Goal: Transaction & Acquisition: Purchase product/service

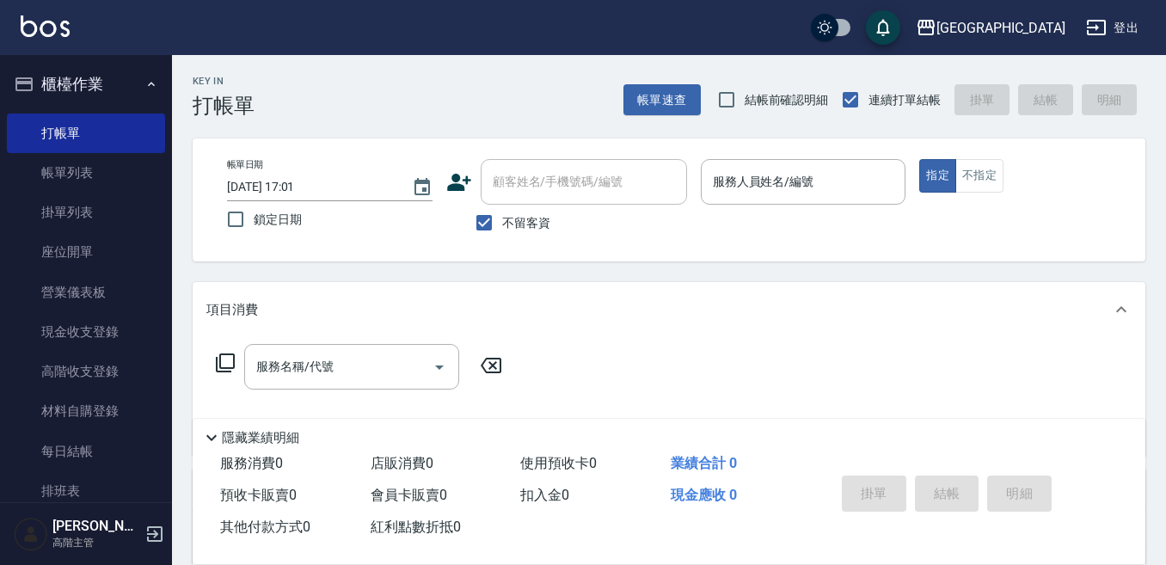
scroll to position [86, 0]
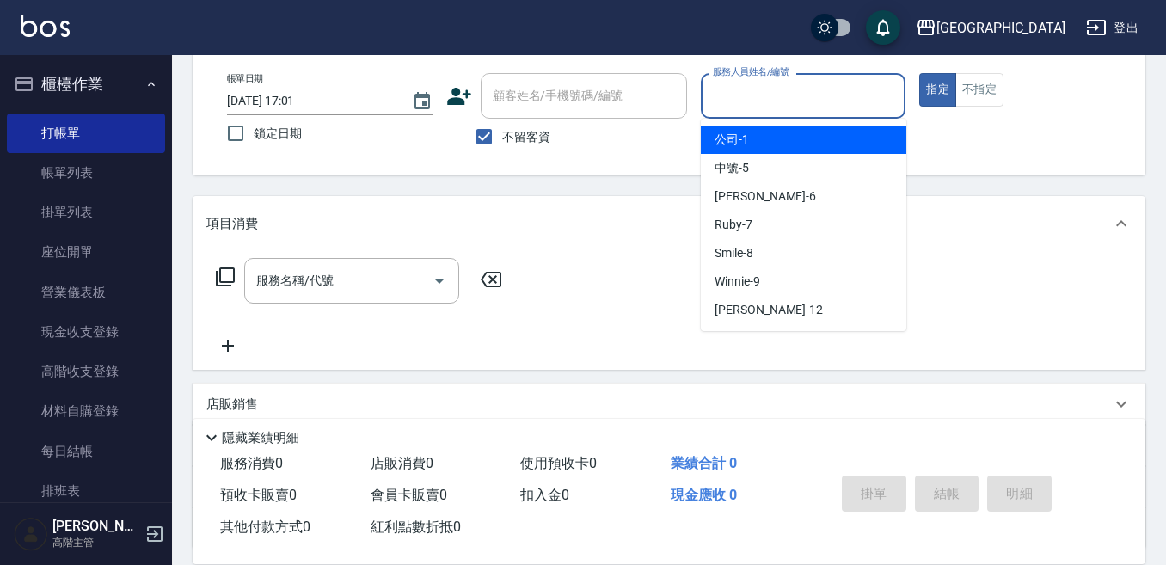
click at [782, 92] on input "服務人員姓名/編號" at bounding box center [803, 96] width 190 height 30
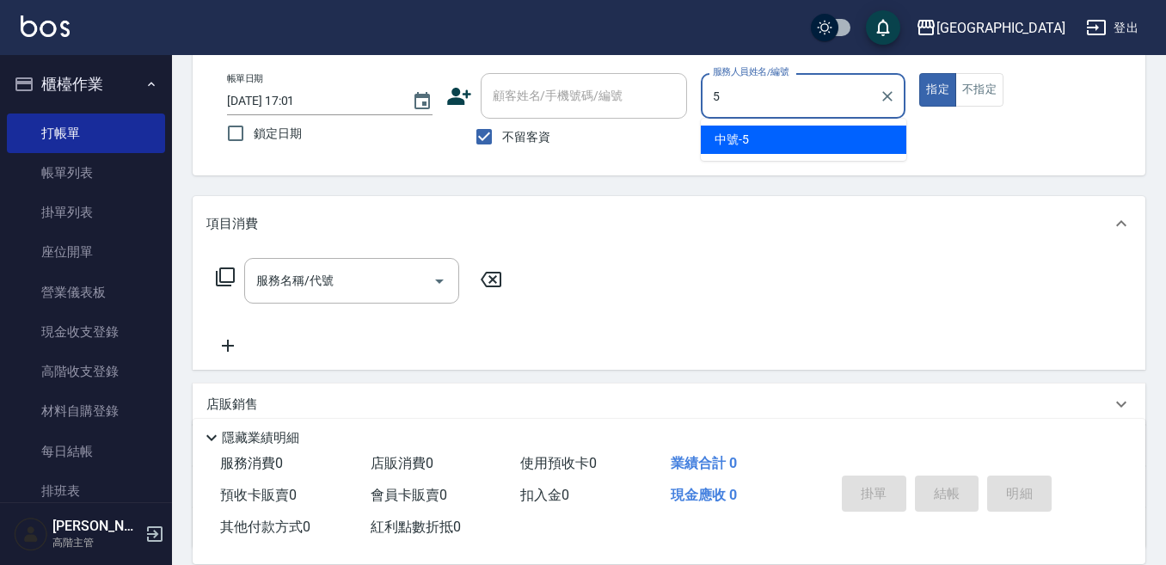
type input "中號-5"
type button "true"
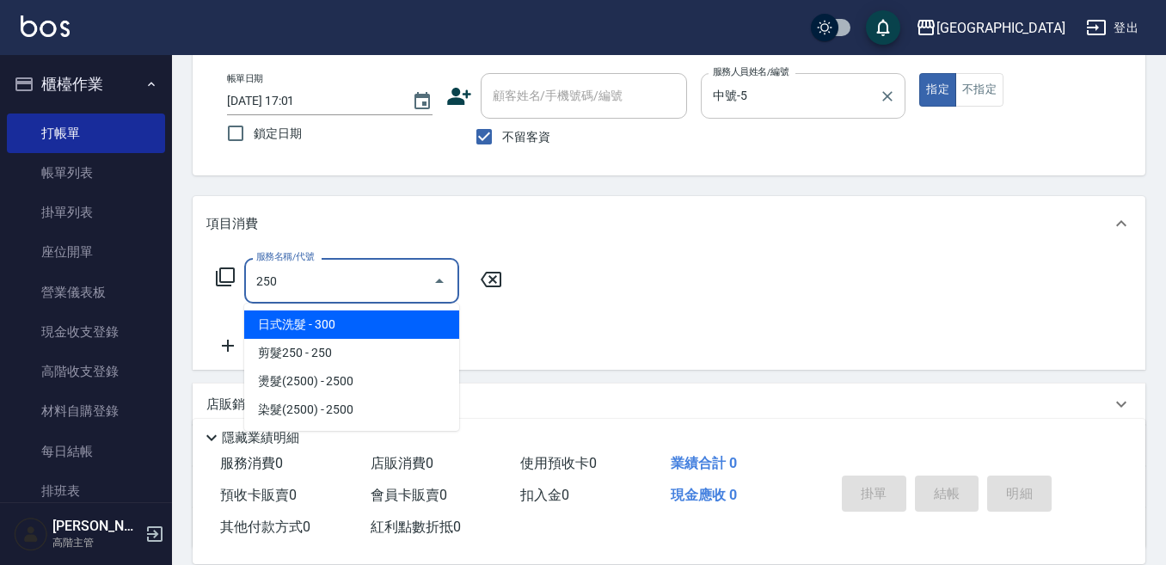
type input "日式洗髮(250)"
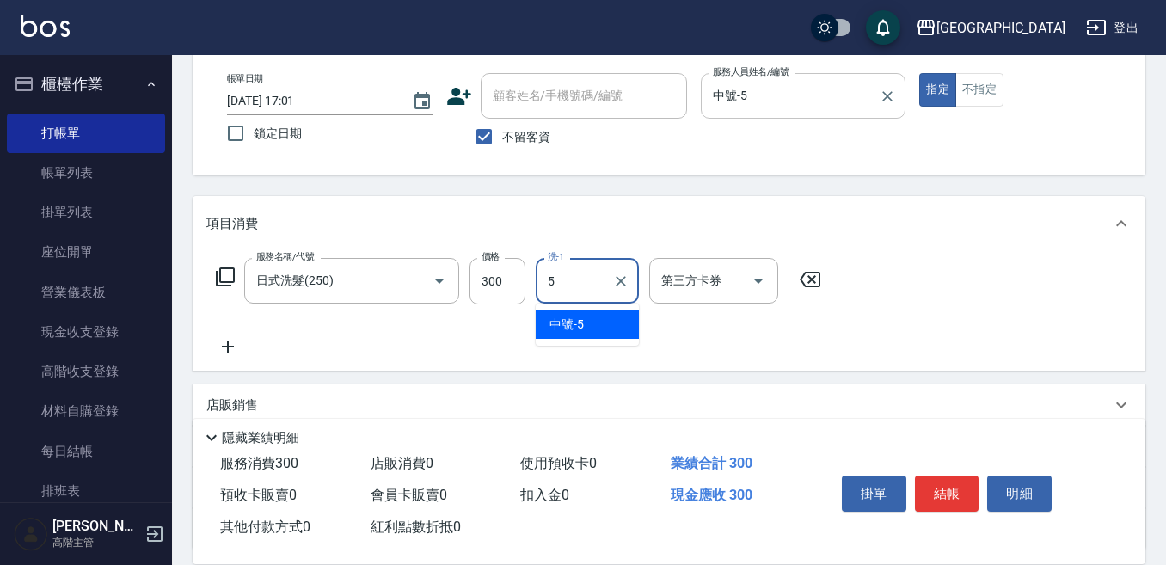
type input "中號-5"
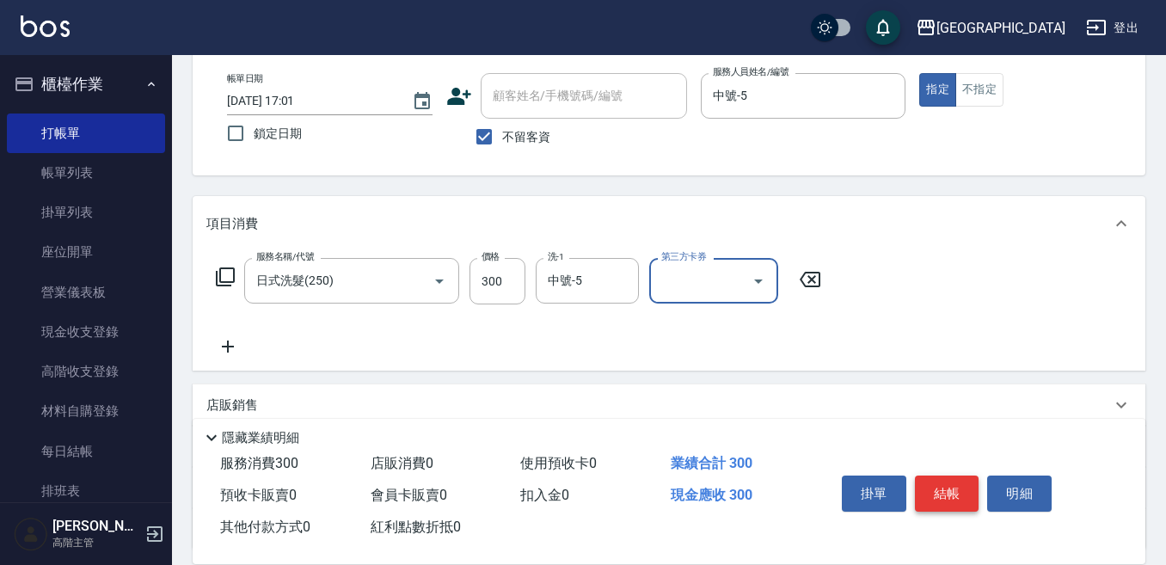
click at [949, 492] on button "結帳" at bounding box center [947, 493] width 64 height 36
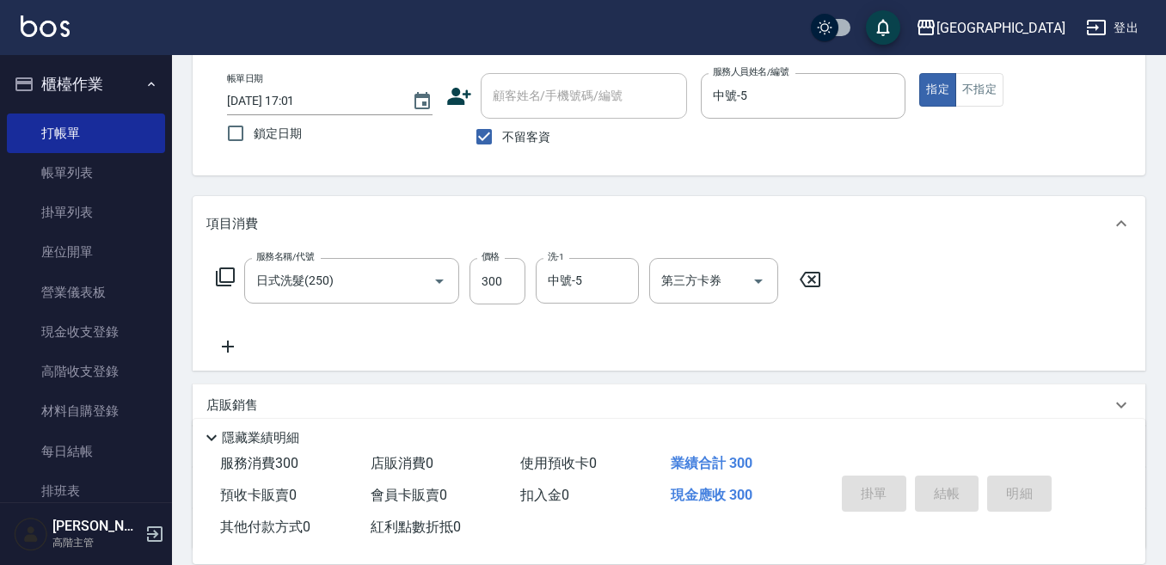
type input "[DATE] 18:40"
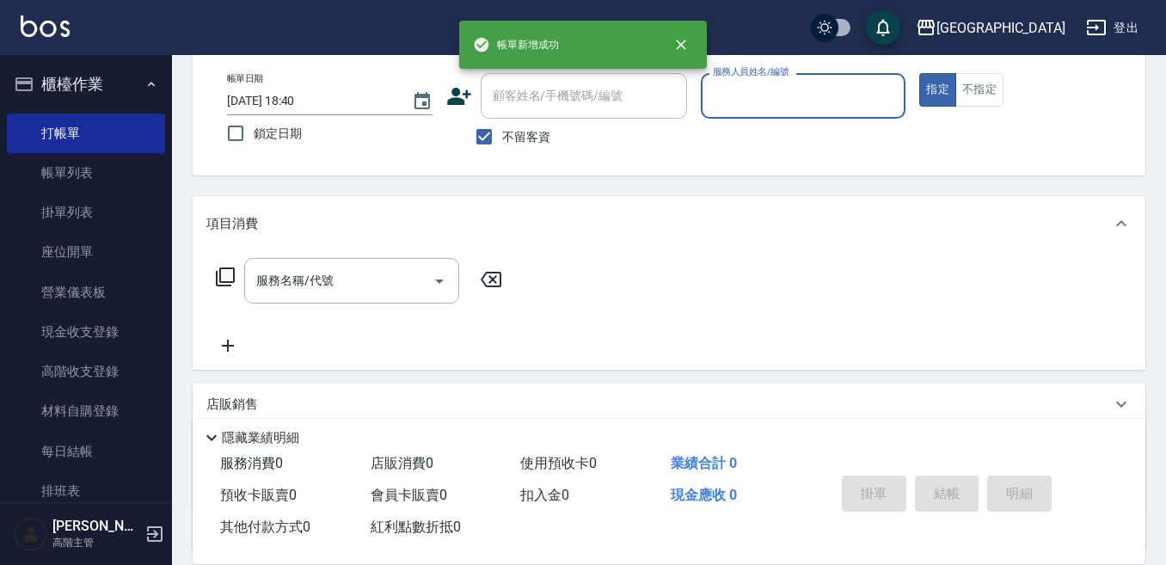
click at [759, 108] on input "服務人員姓名/編號" at bounding box center [803, 96] width 190 height 30
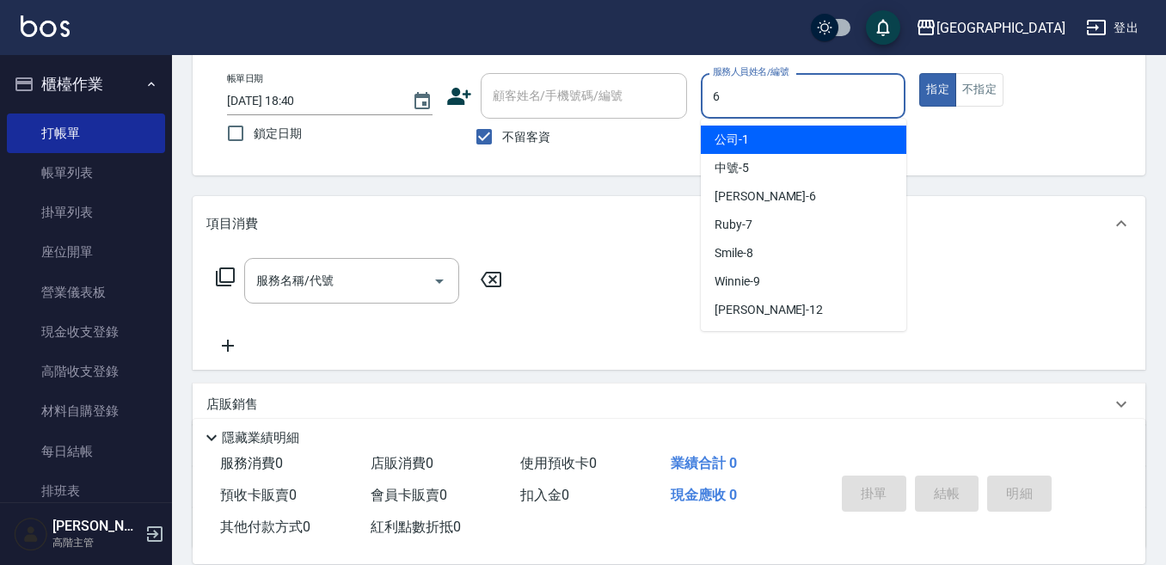
type input "[PERSON_NAME]-6"
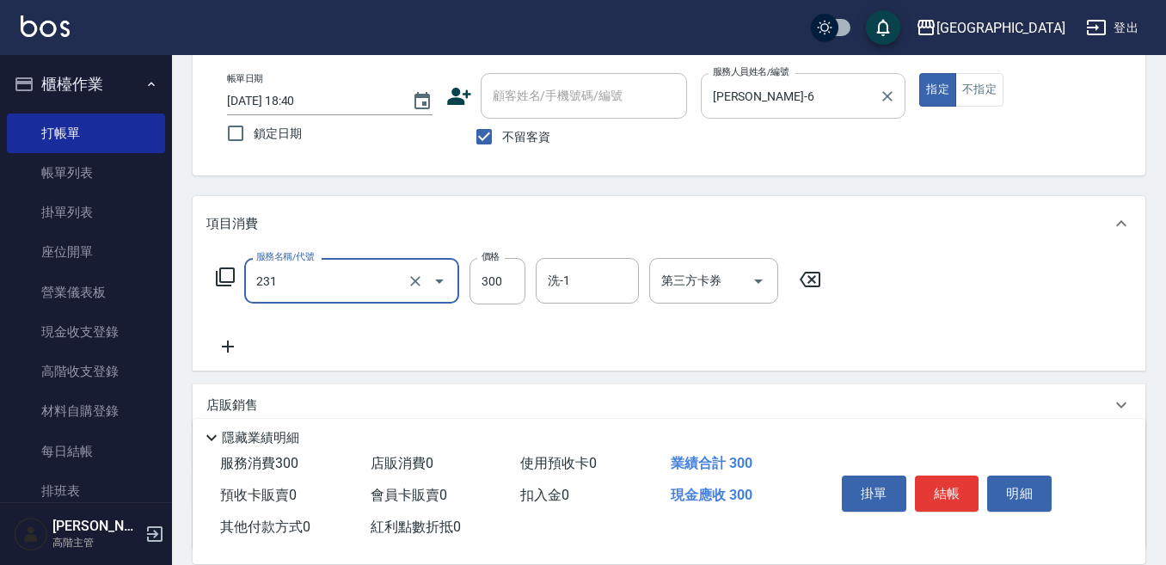
type input "洗髮(抵)300(231)"
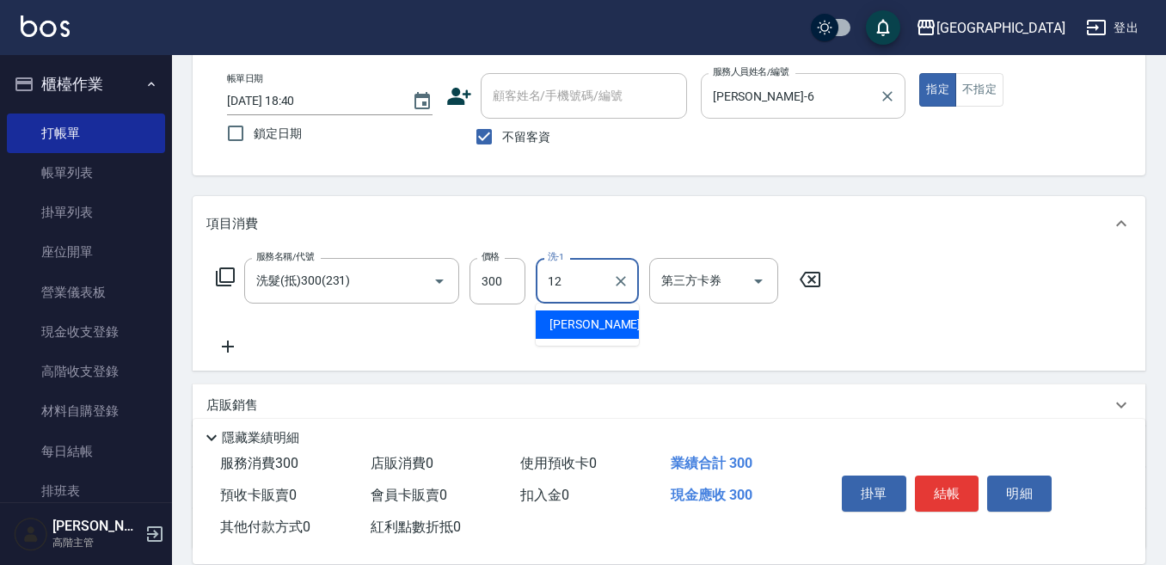
type input "[PERSON_NAME]-12"
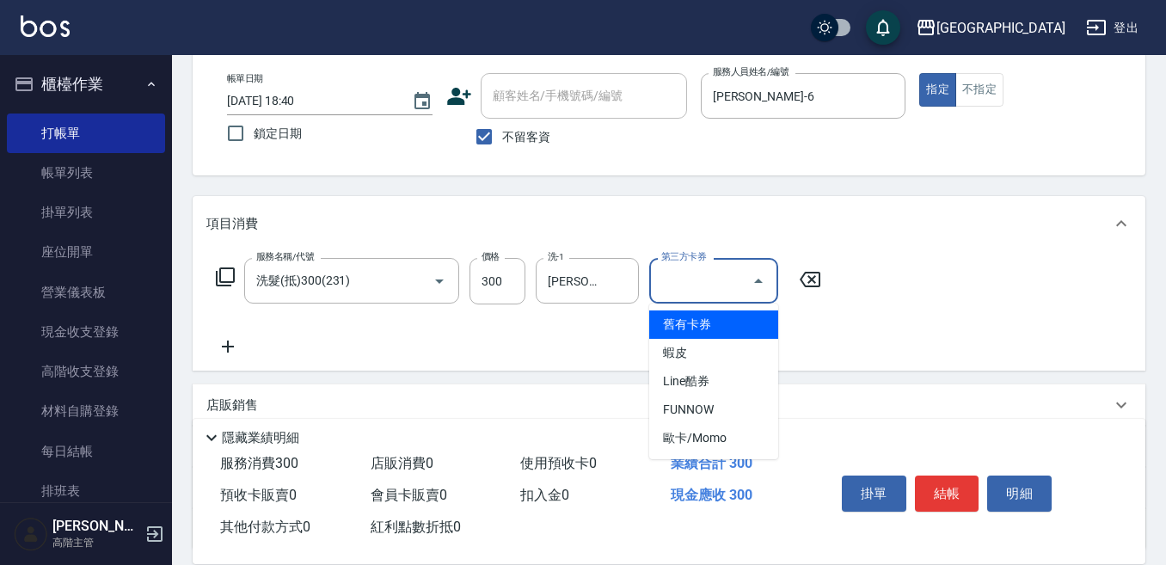
click at [684, 282] on input "第三方卡券" at bounding box center [701, 281] width 88 height 30
click at [703, 328] on span "舊有卡券" at bounding box center [713, 324] width 129 height 28
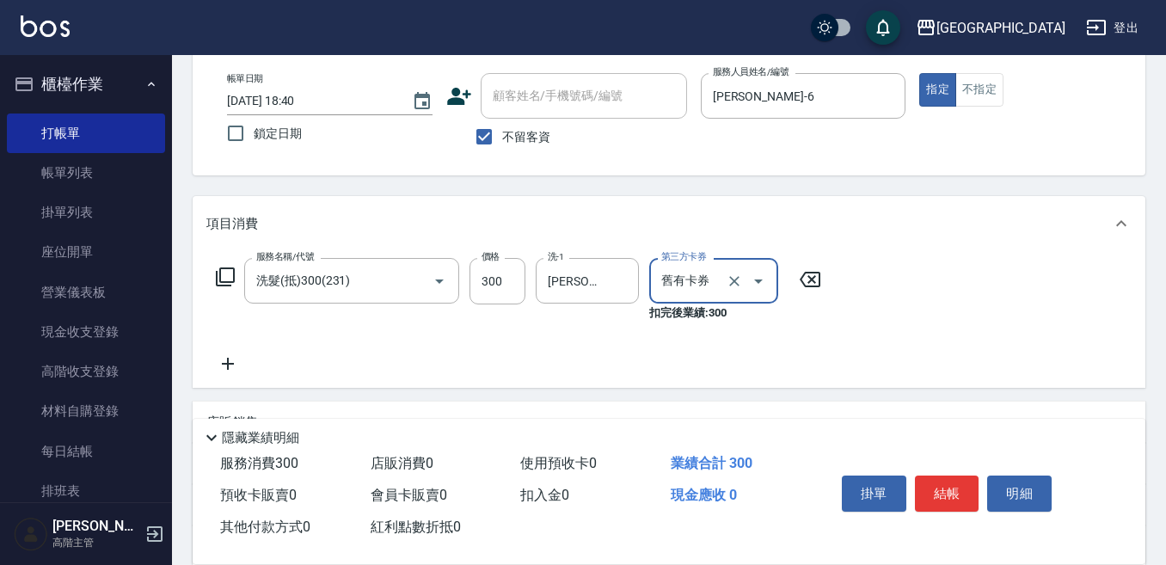
type input "舊有卡券"
click at [971, 486] on button "結帳" at bounding box center [947, 493] width 64 height 36
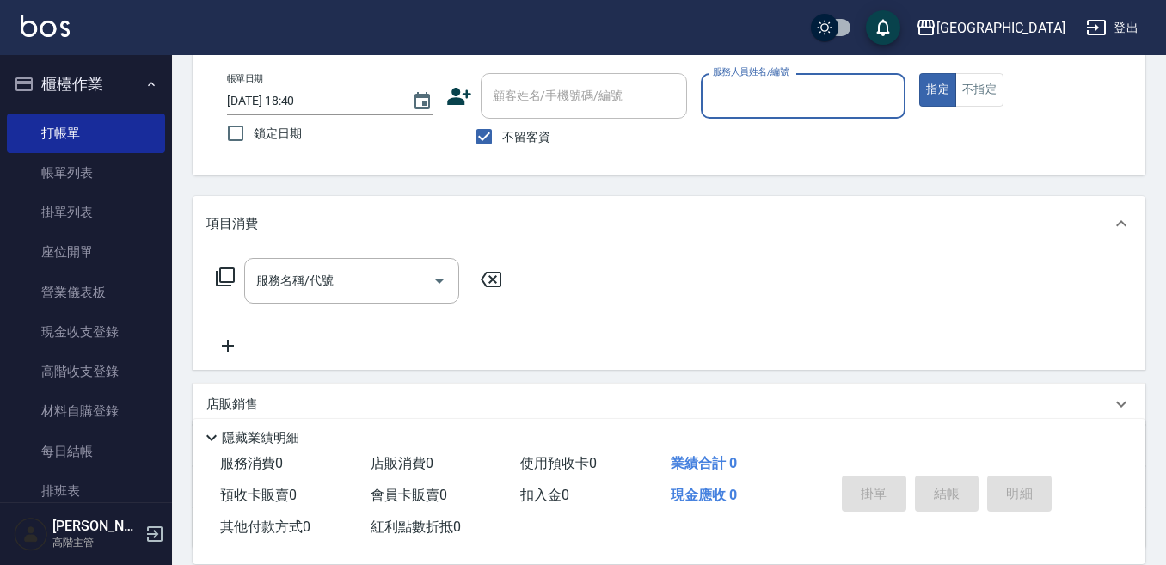
click at [811, 95] on input "服務人員姓名/編號" at bounding box center [803, 96] width 190 height 30
type input "Winnie-9"
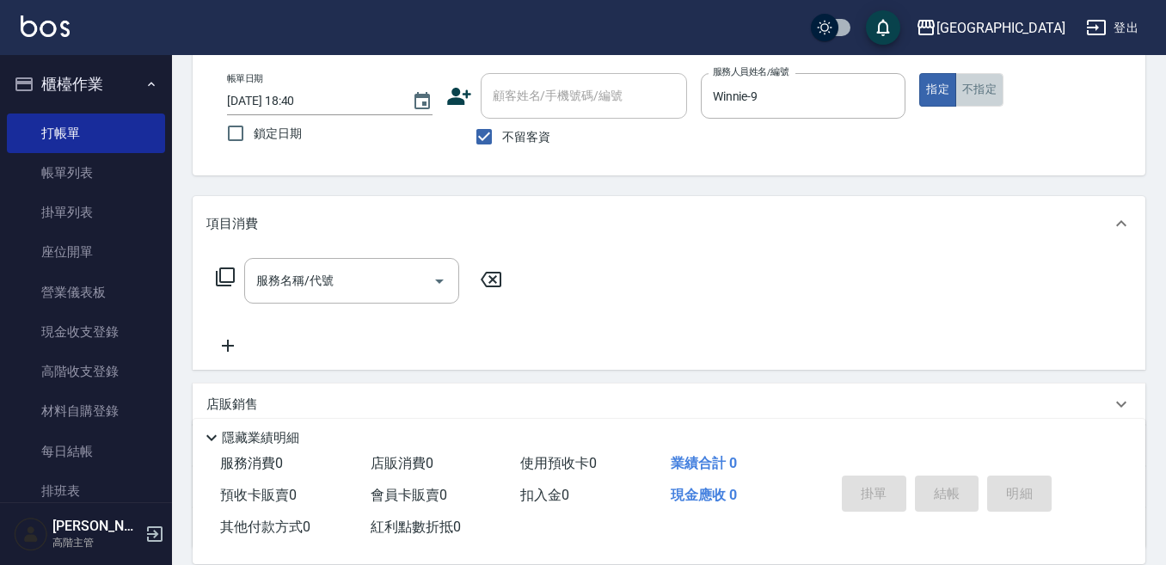
drag, startPoint x: 973, startPoint y: 88, endPoint x: 641, endPoint y: 280, distance: 384.5
click at [961, 93] on button "不指定" at bounding box center [979, 90] width 48 height 34
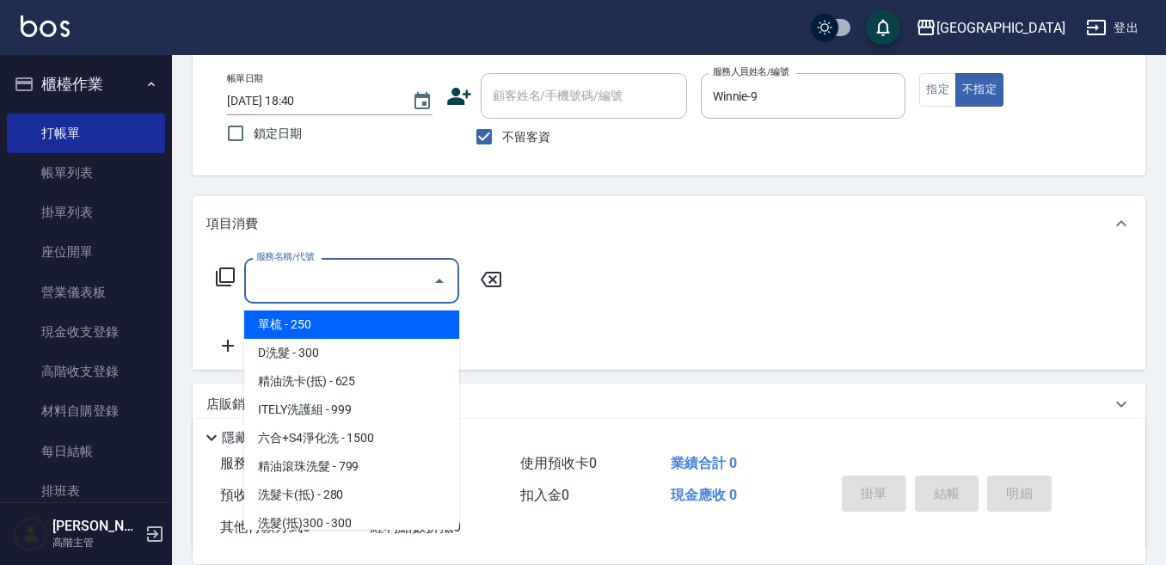
click at [319, 296] on input "服務名稱/代號" at bounding box center [339, 281] width 174 height 30
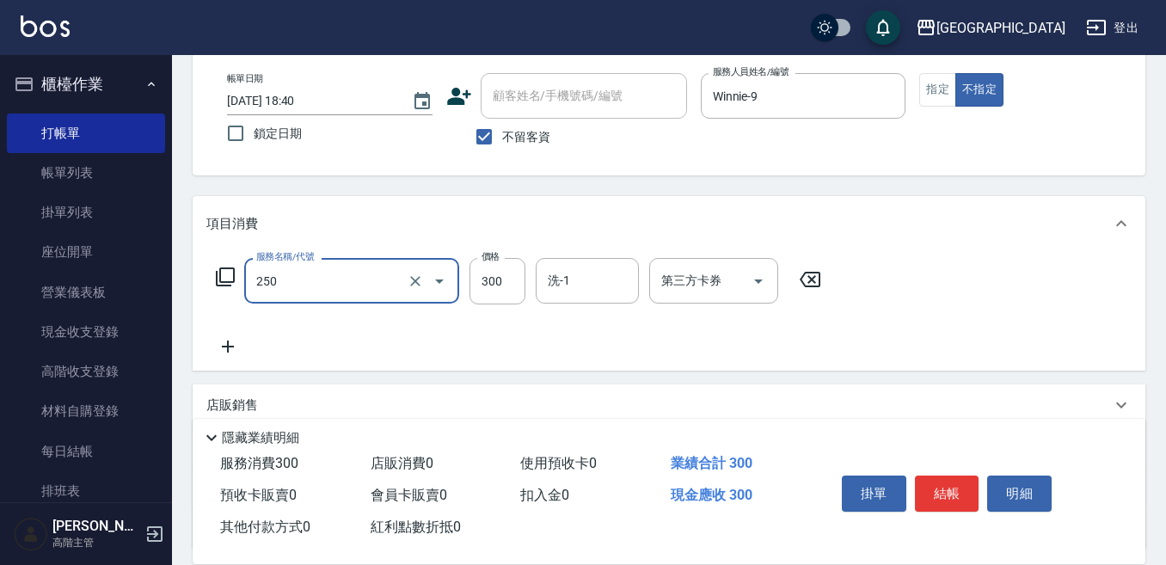
type input "日式洗髮(250)"
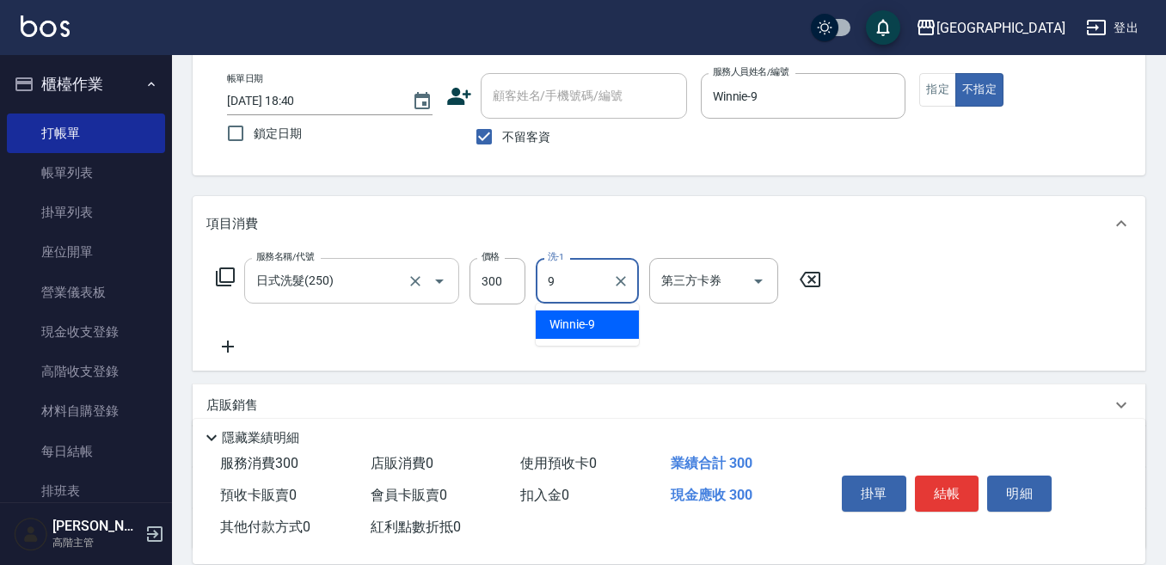
type input "Winnie-9"
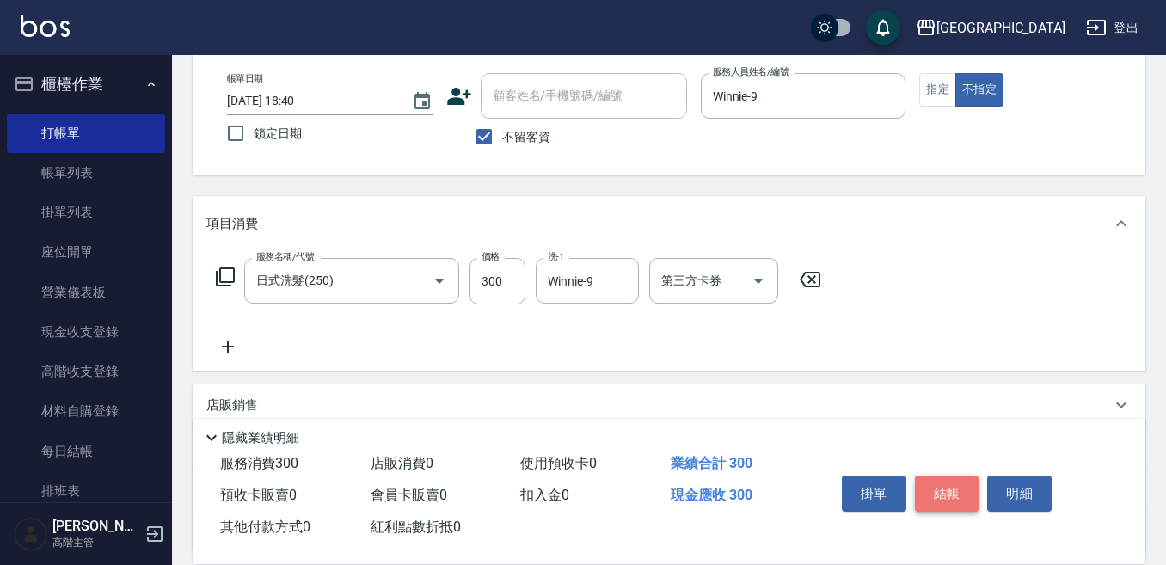
click at [953, 475] on button "結帳" at bounding box center [947, 493] width 64 height 36
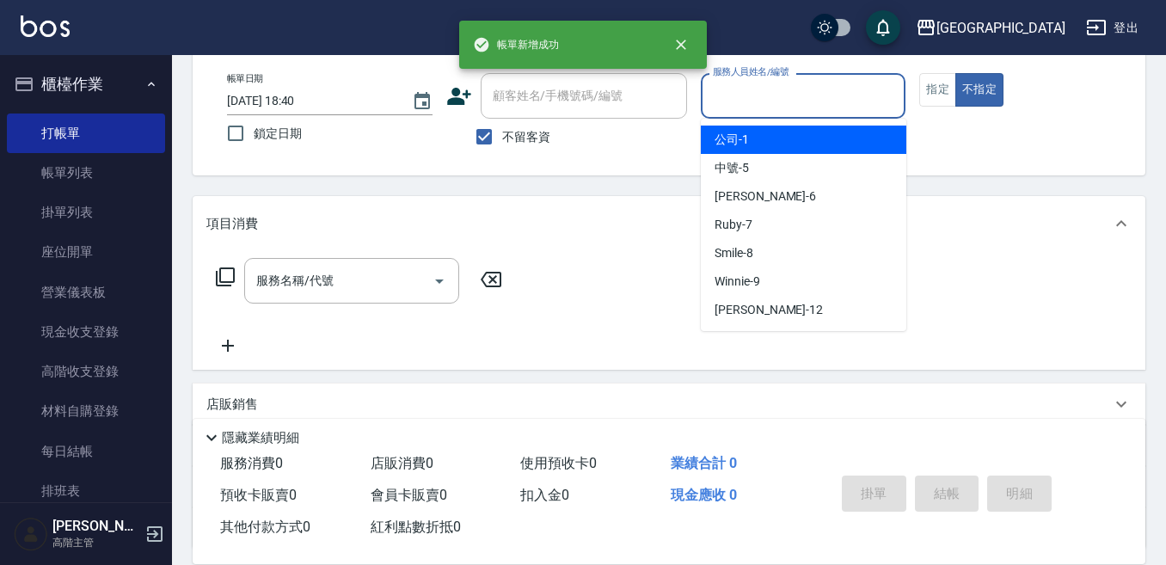
click at [767, 98] on input "服務人員姓名/編號" at bounding box center [803, 96] width 190 height 30
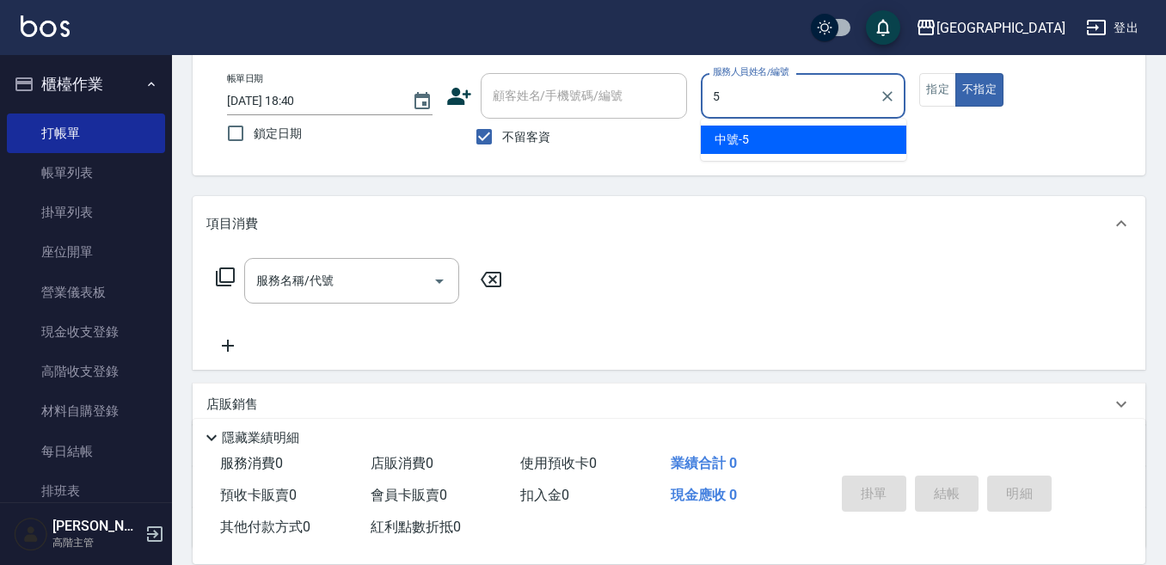
type input "中號-5"
type button "false"
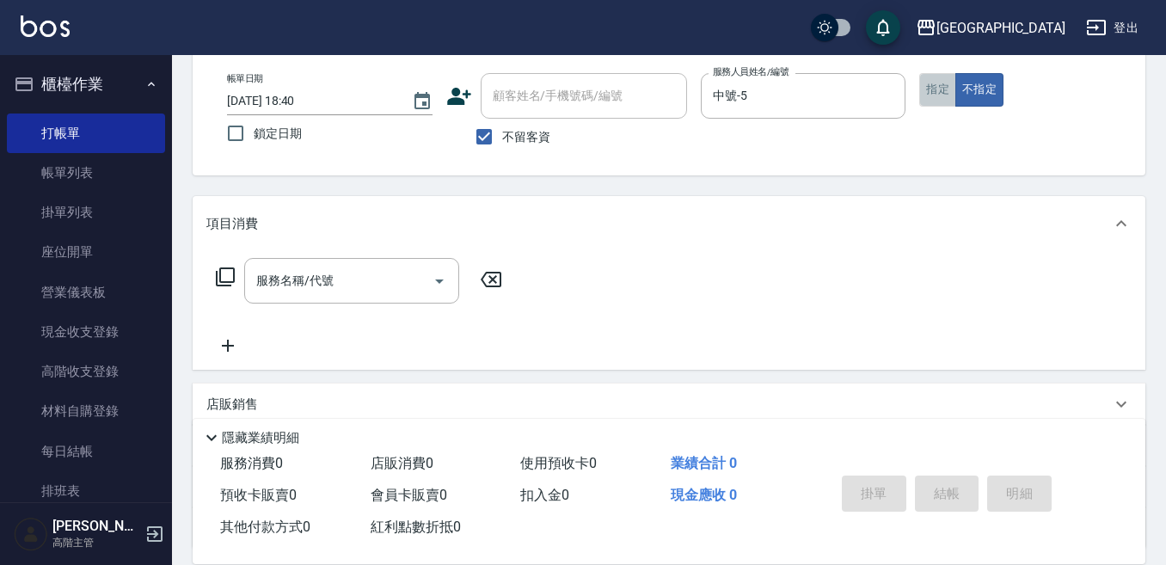
click at [933, 94] on button "指定" at bounding box center [937, 90] width 37 height 34
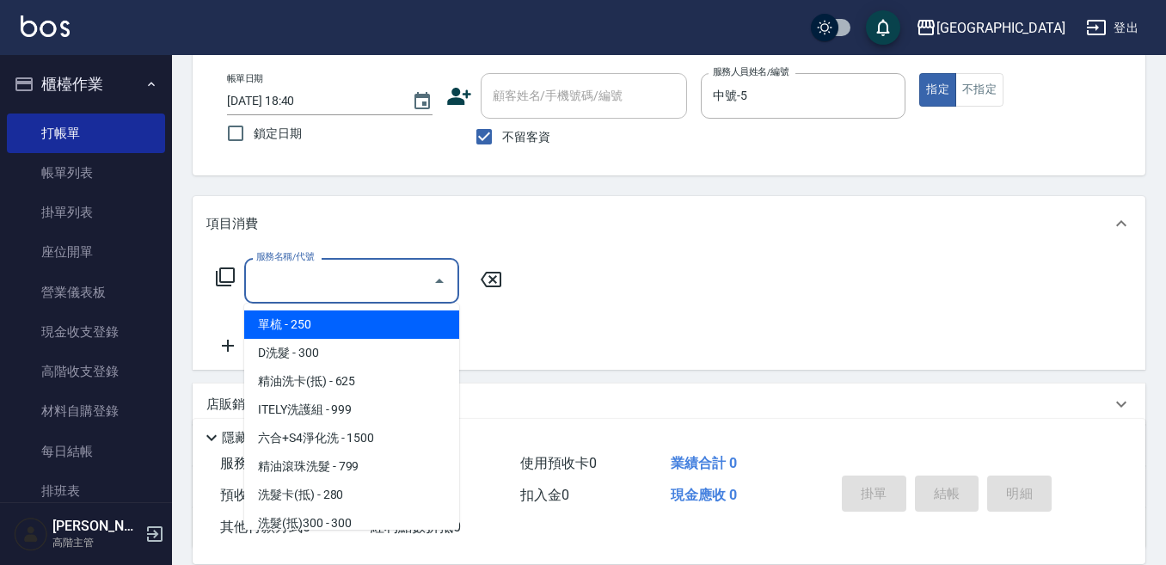
click at [381, 272] on input "服務名稱/代號" at bounding box center [339, 281] width 174 height 30
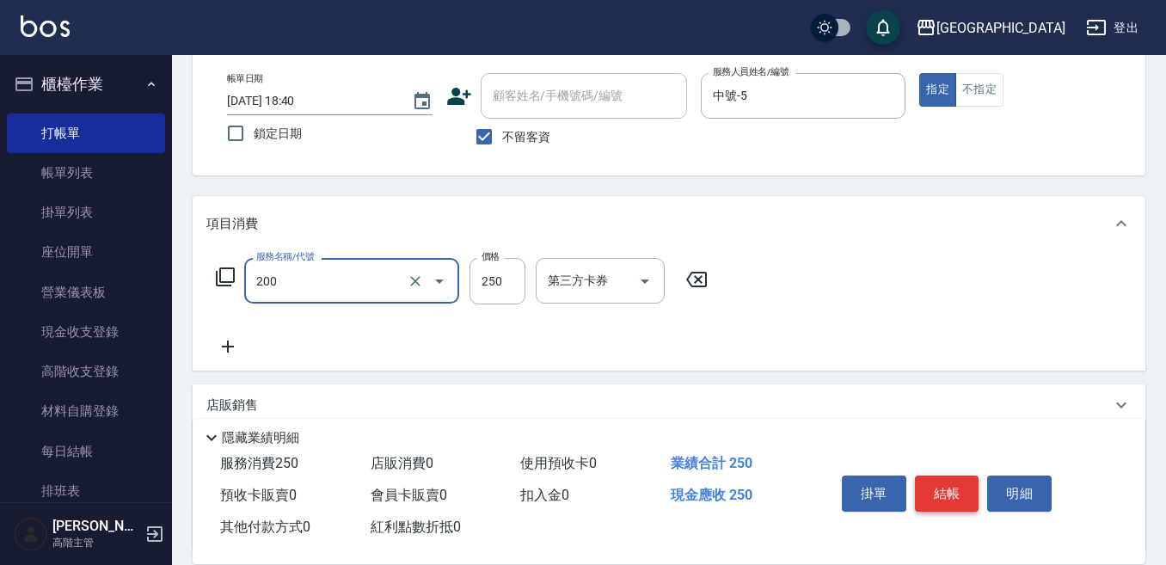
type input "單梳(200)"
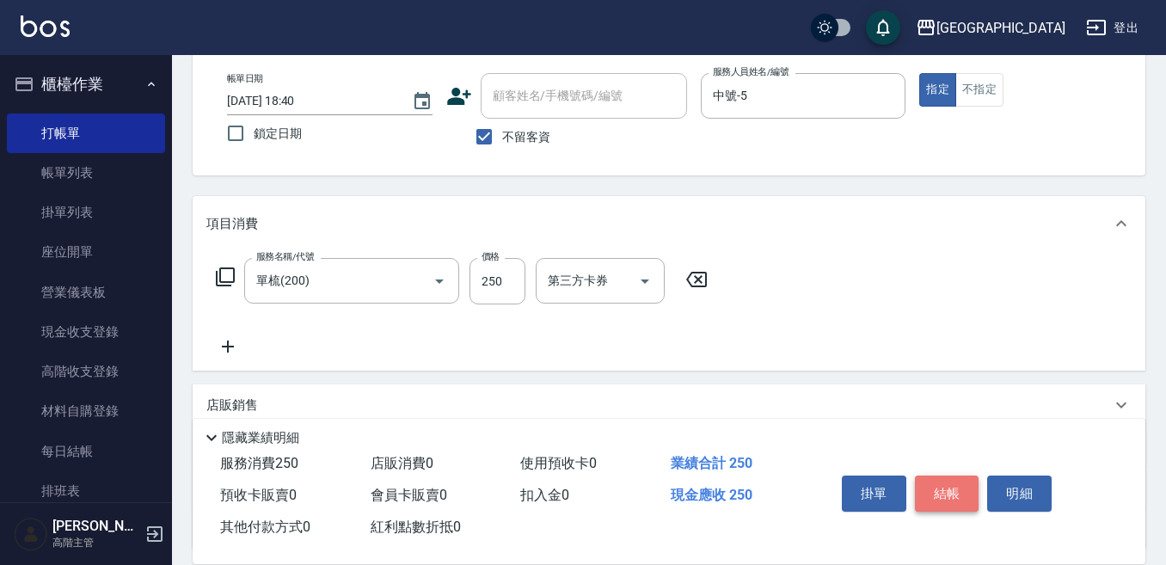
click at [959, 484] on button "結帳" at bounding box center [947, 493] width 64 height 36
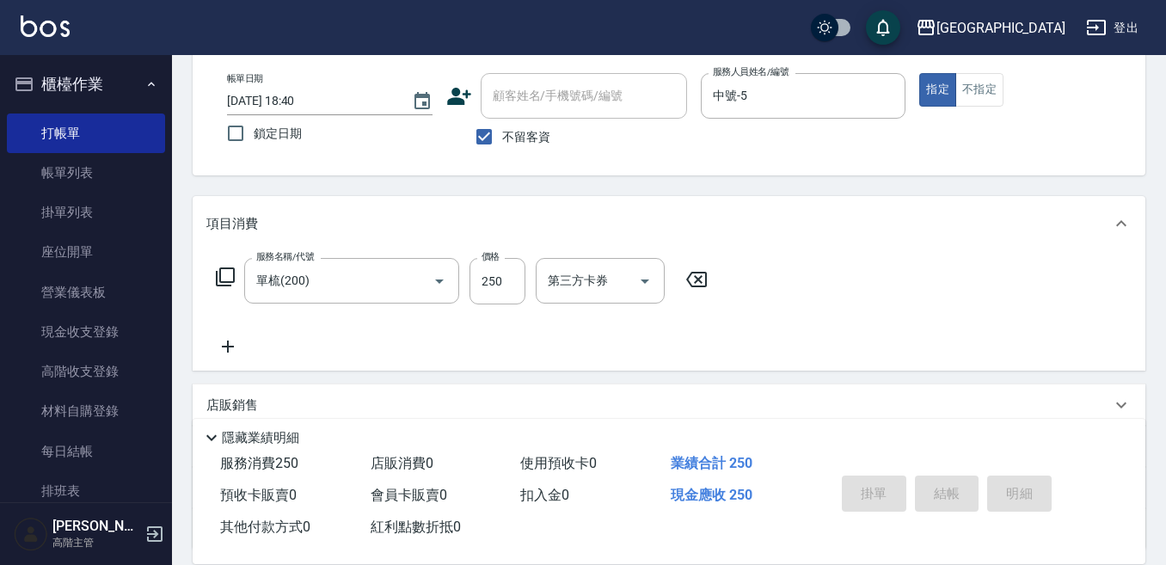
type input "[DATE] 18:41"
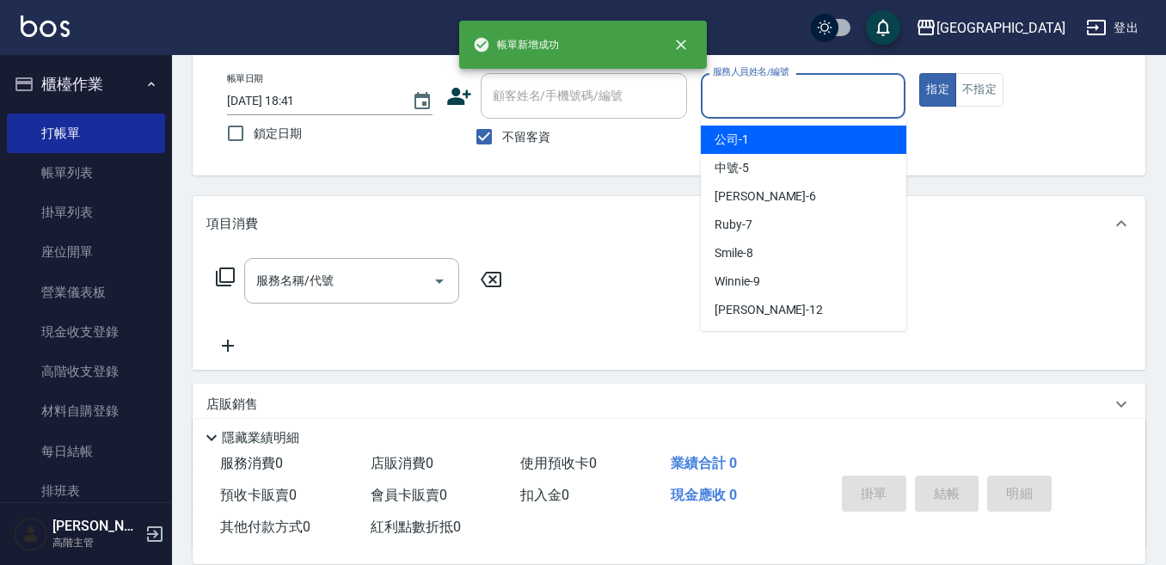
click at [795, 102] on input "服務人員姓名/編號" at bounding box center [803, 96] width 190 height 30
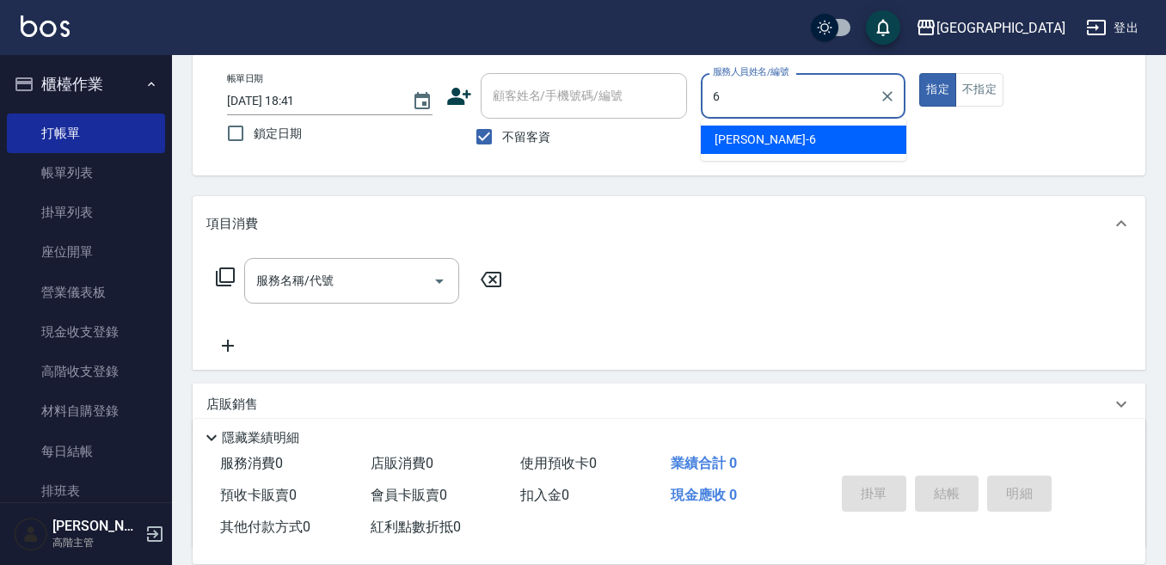
type input "[PERSON_NAME]-6"
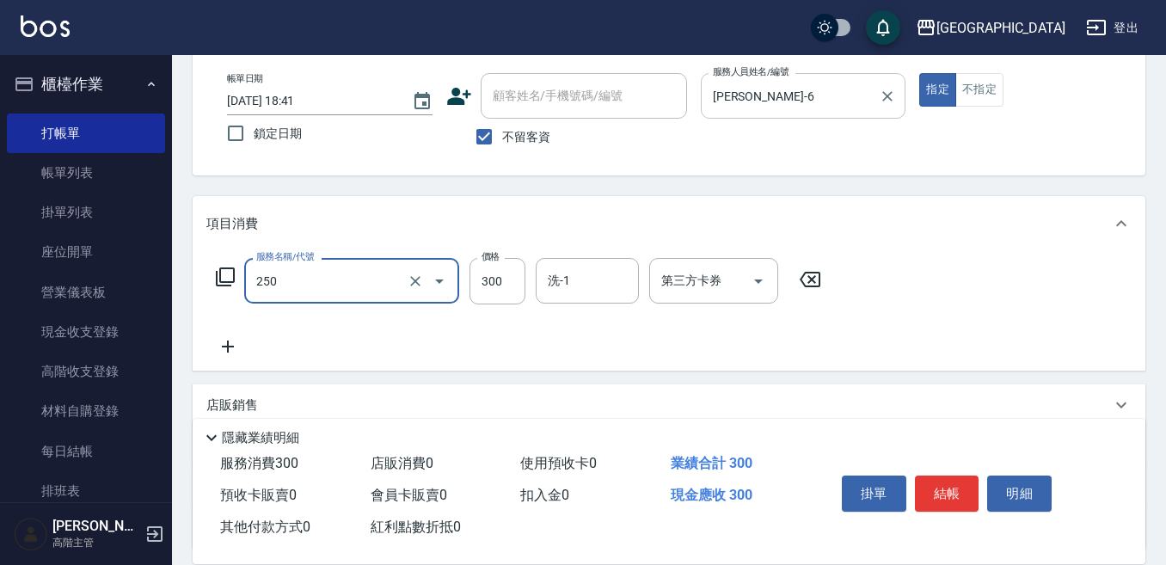
type input "日式洗髮(250)"
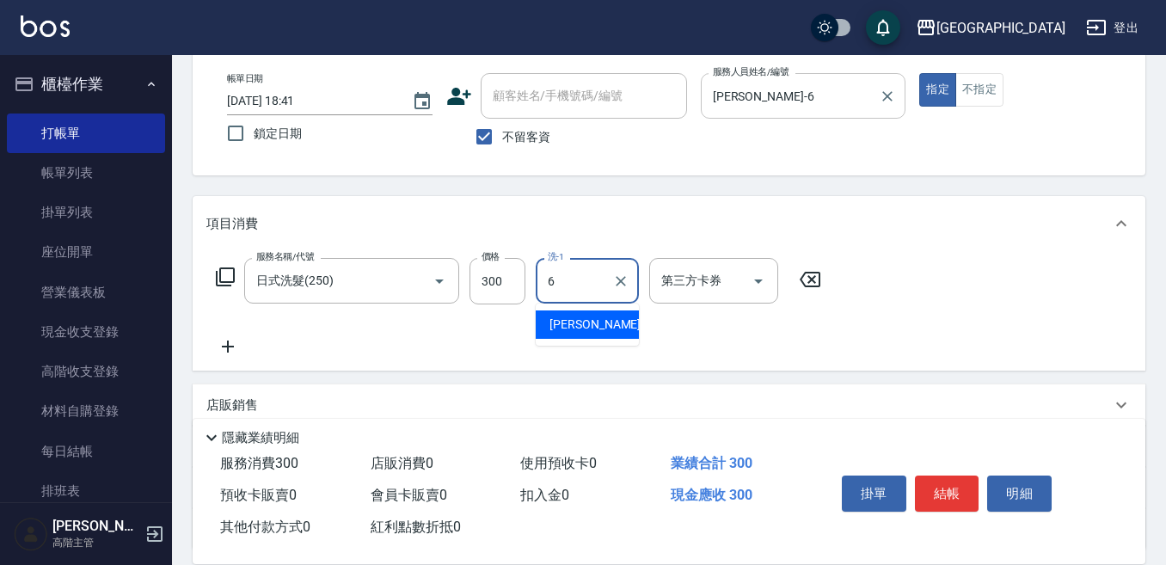
type input "[PERSON_NAME]-6"
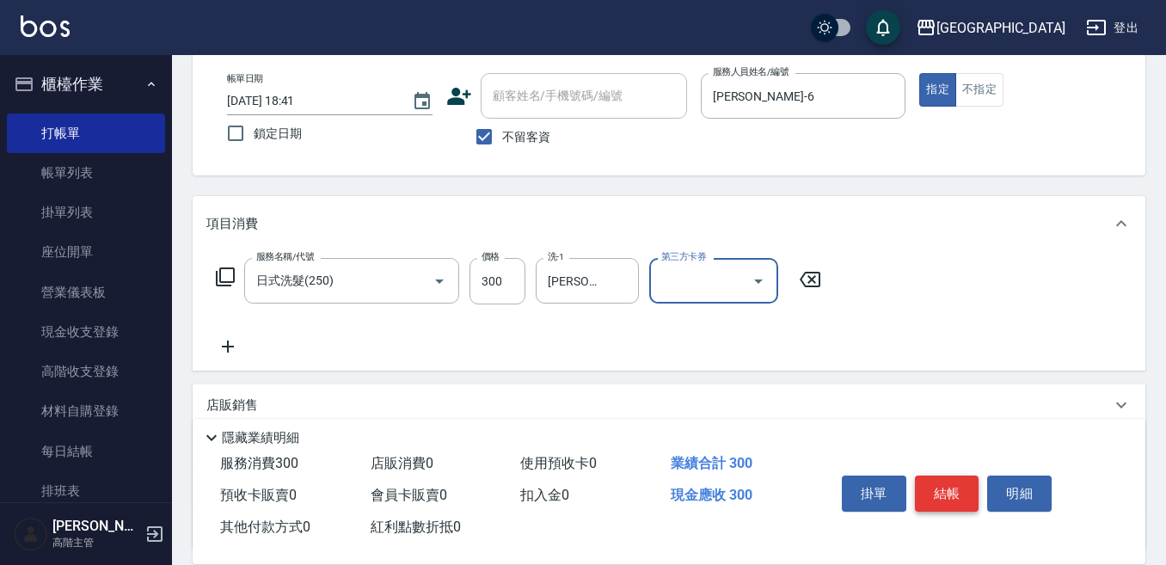
click at [943, 485] on button "結帳" at bounding box center [947, 493] width 64 height 36
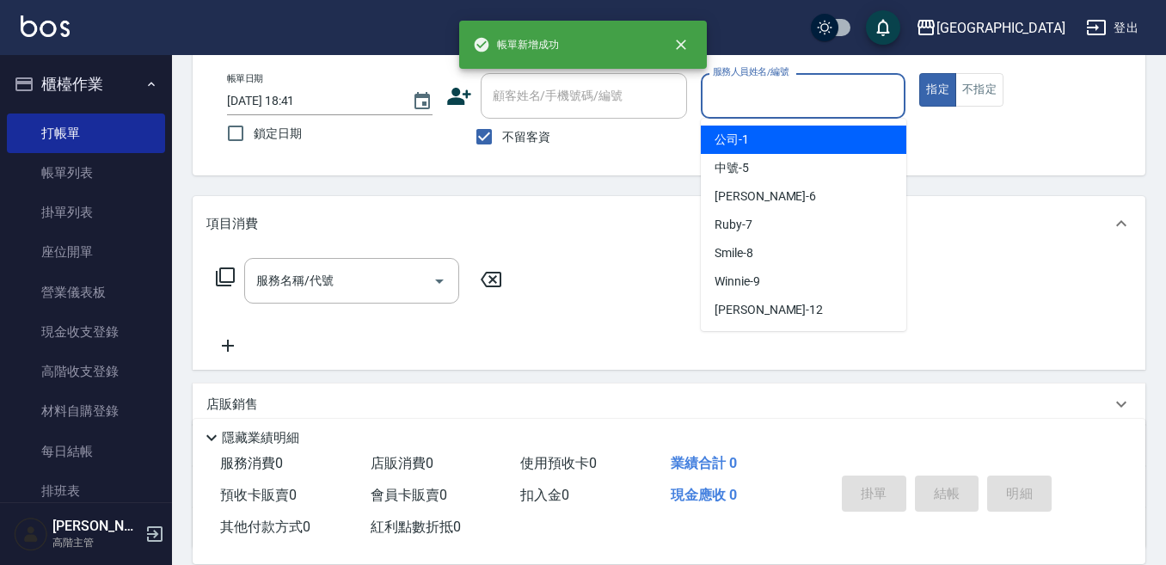
drag, startPoint x: 788, startPoint y: 101, endPoint x: 789, endPoint y: 118, distance: 17.2
click at [789, 118] on div "服務人員姓名/編號" at bounding box center [803, 96] width 205 height 46
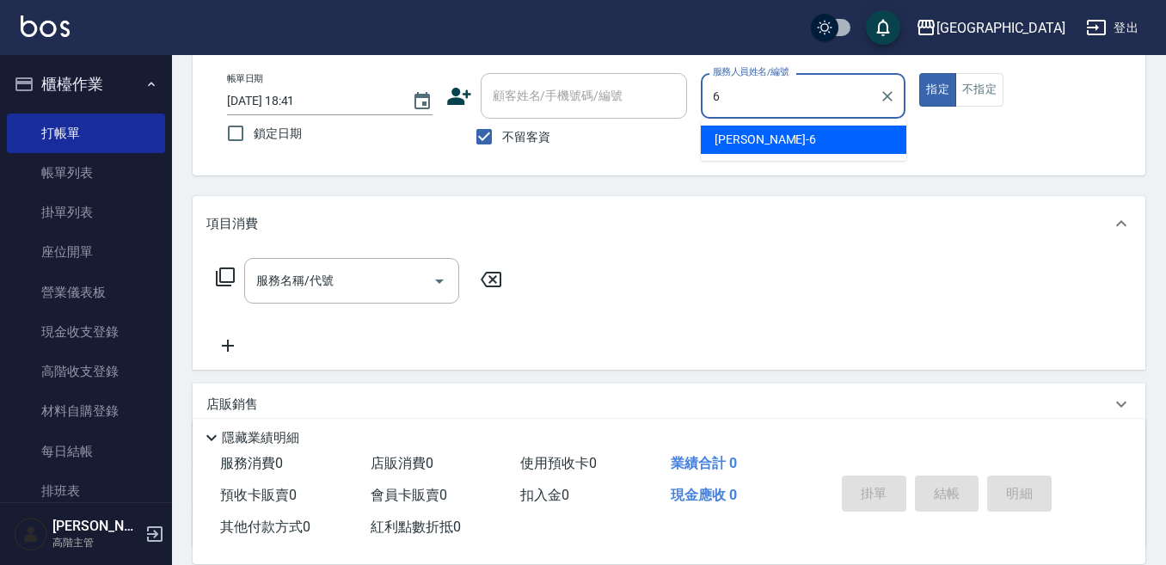
type input "[PERSON_NAME]-6"
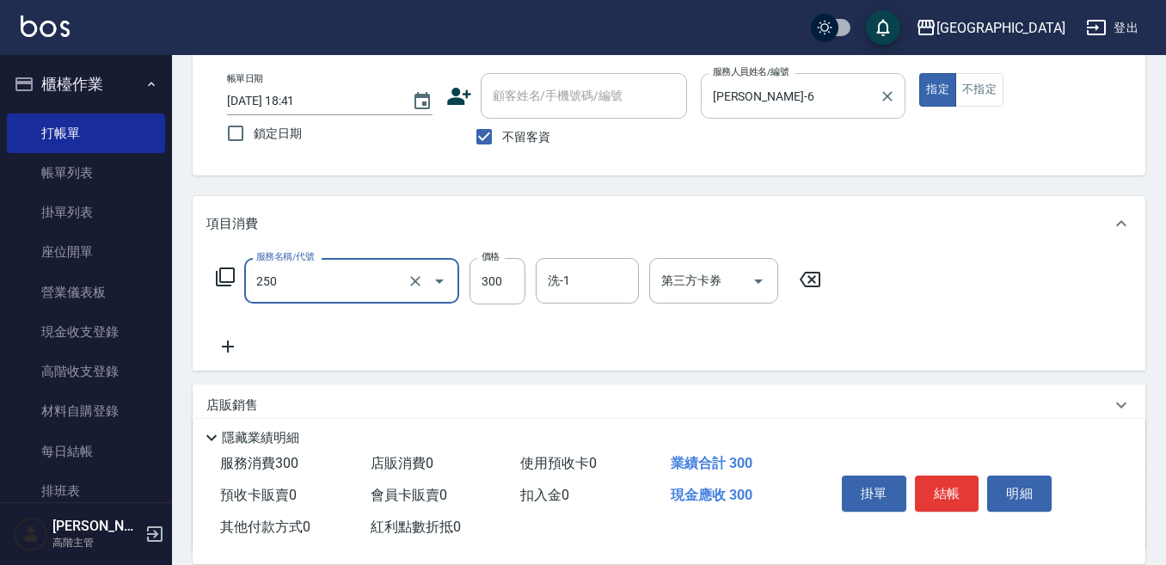
type input "日式洗髮(250)"
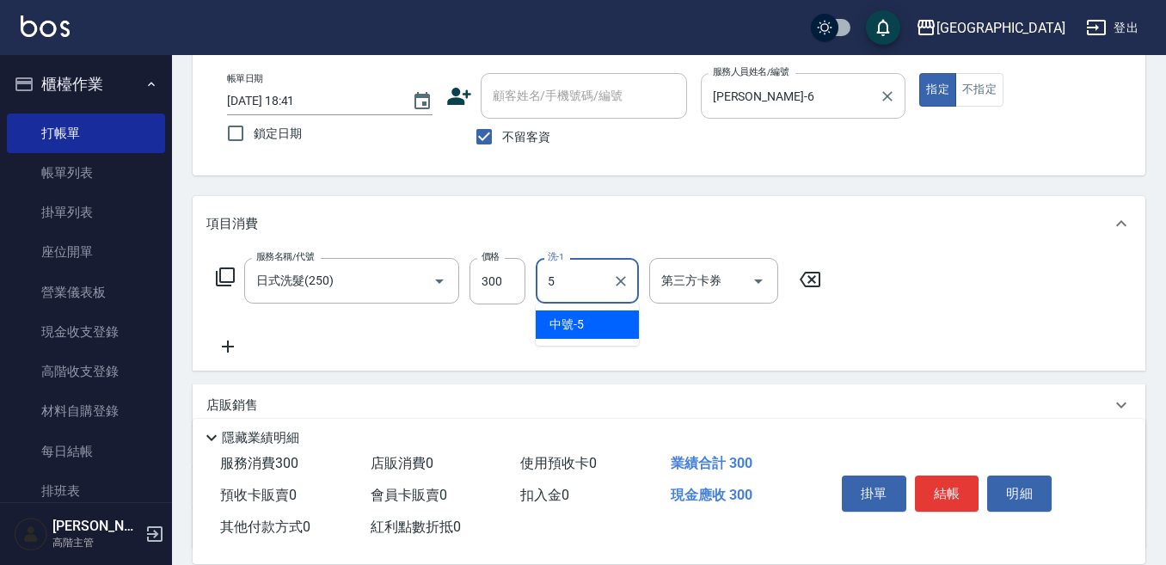
type input "中號-5"
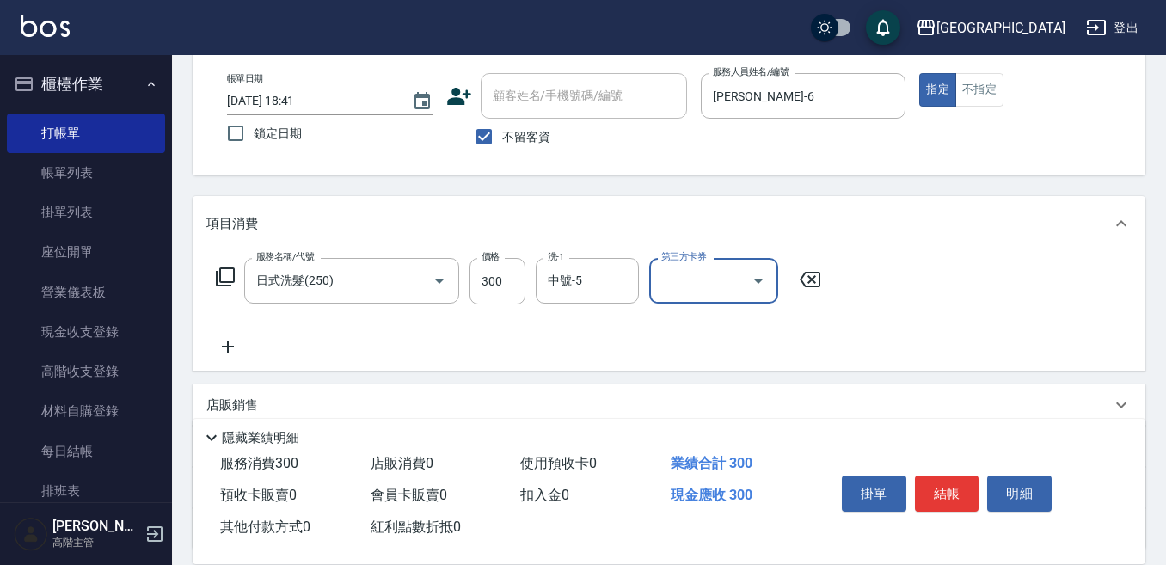
click at [945, 486] on button "結帳" at bounding box center [947, 493] width 64 height 36
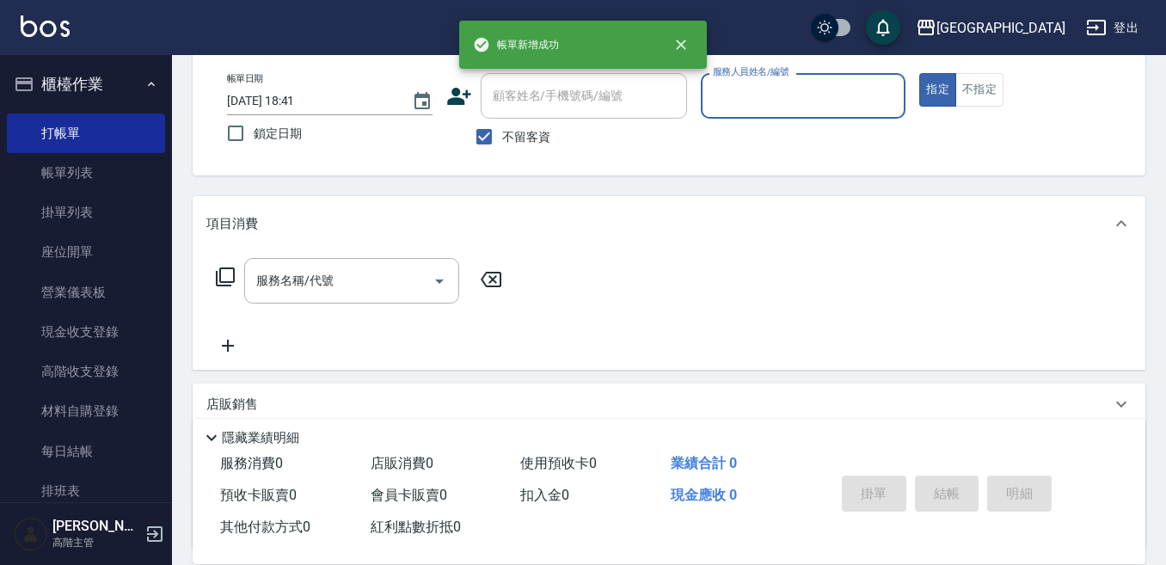
click at [807, 81] on input "服務人員姓名/編號" at bounding box center [803, 96] width 190 height 30
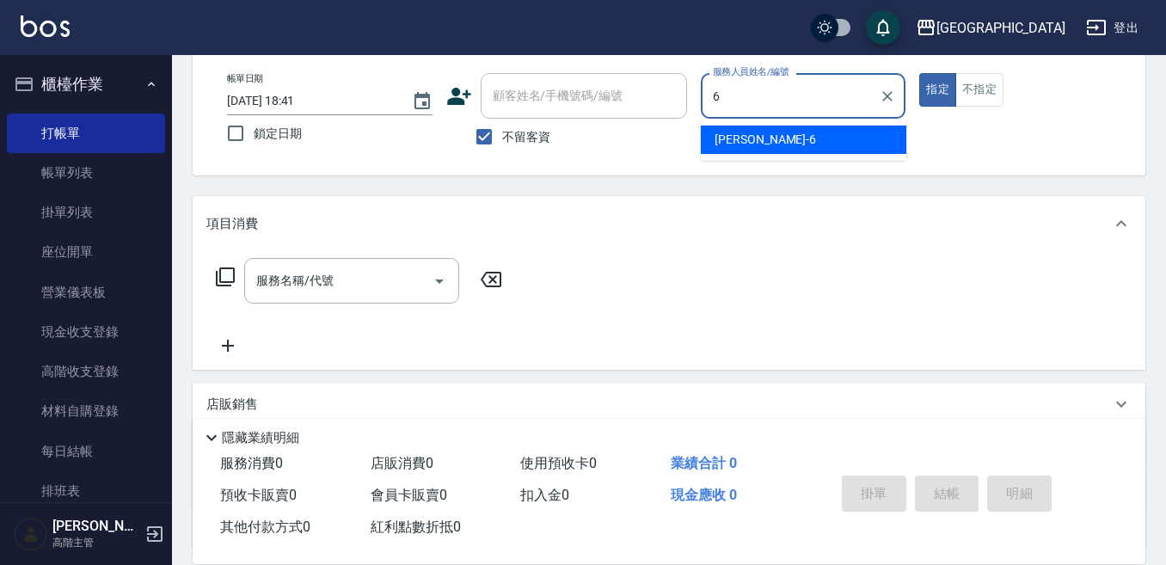
type input "[PERSON_NAME]-6"
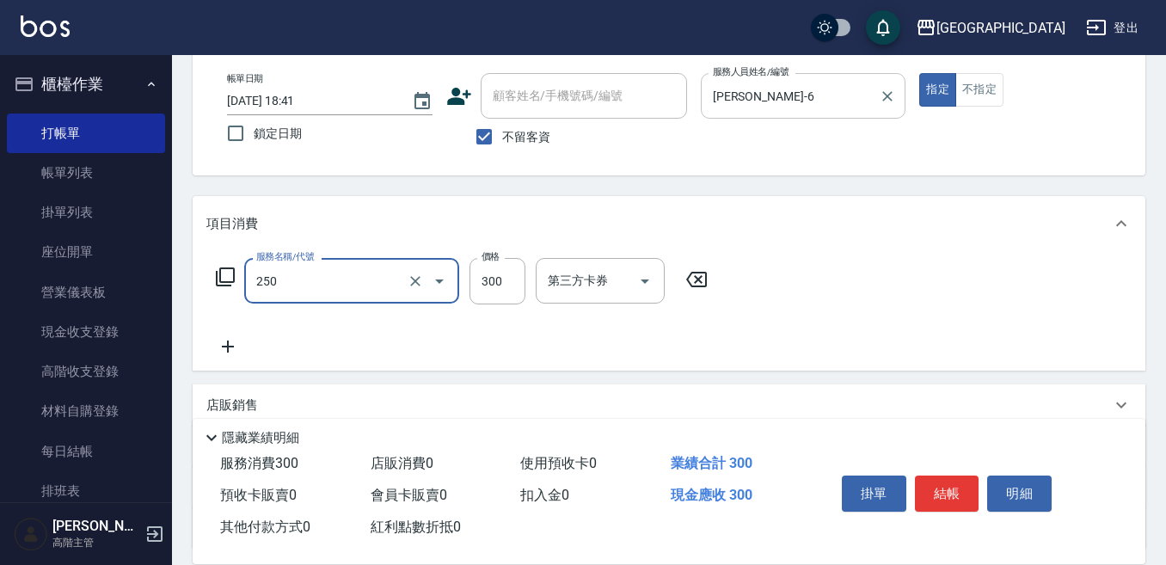
type input "日式洗髮(250)"
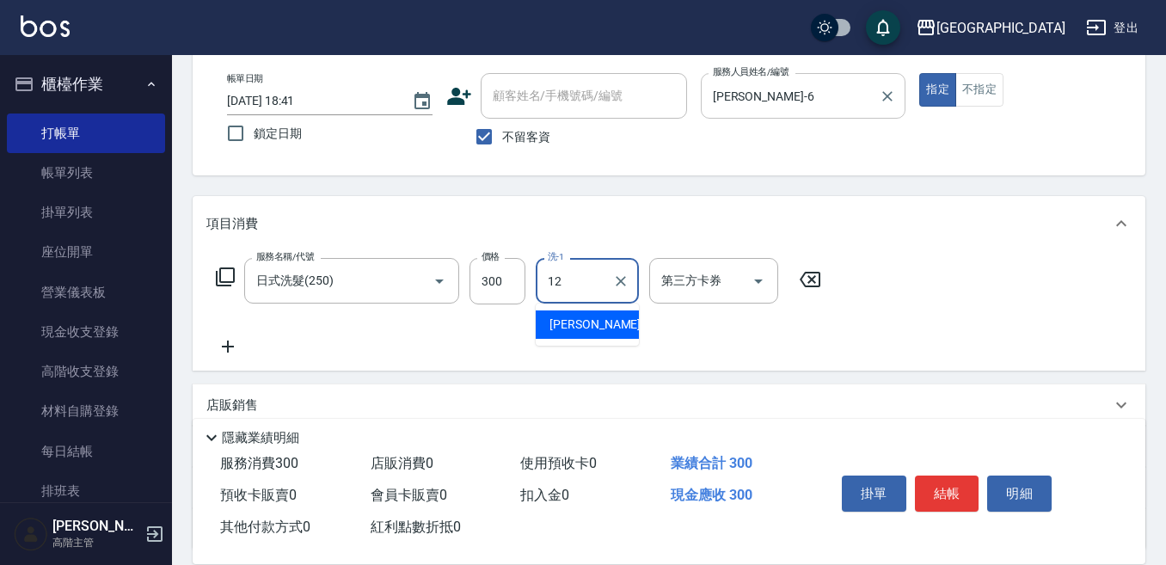
type input "[PERSON_NAME]-12"
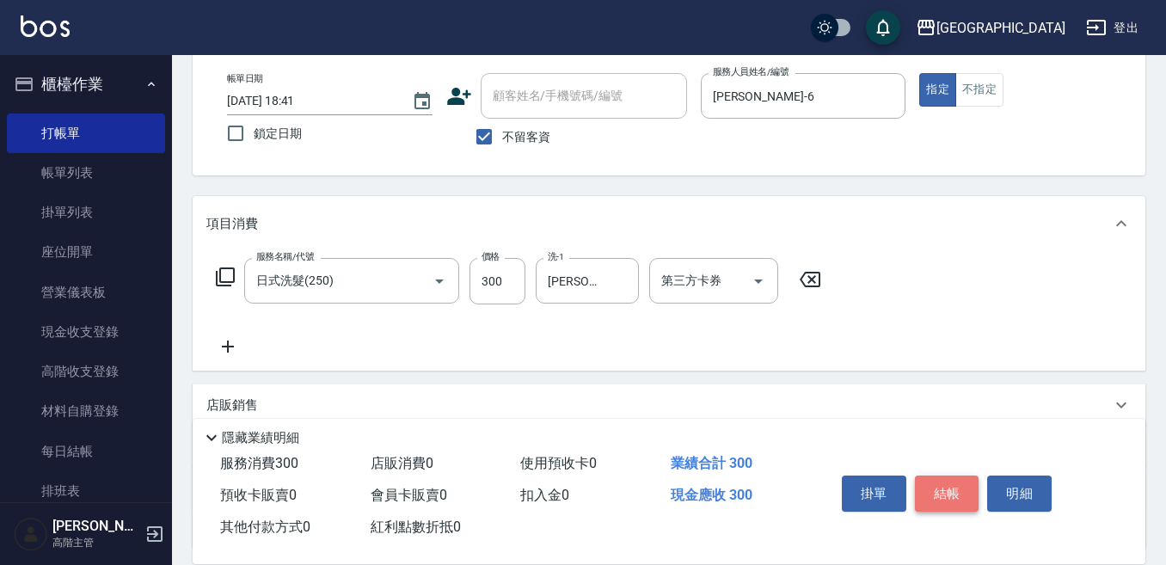
click at [965, 482] on button "結帳" at bounding box center [947, 493] width 64 height 36
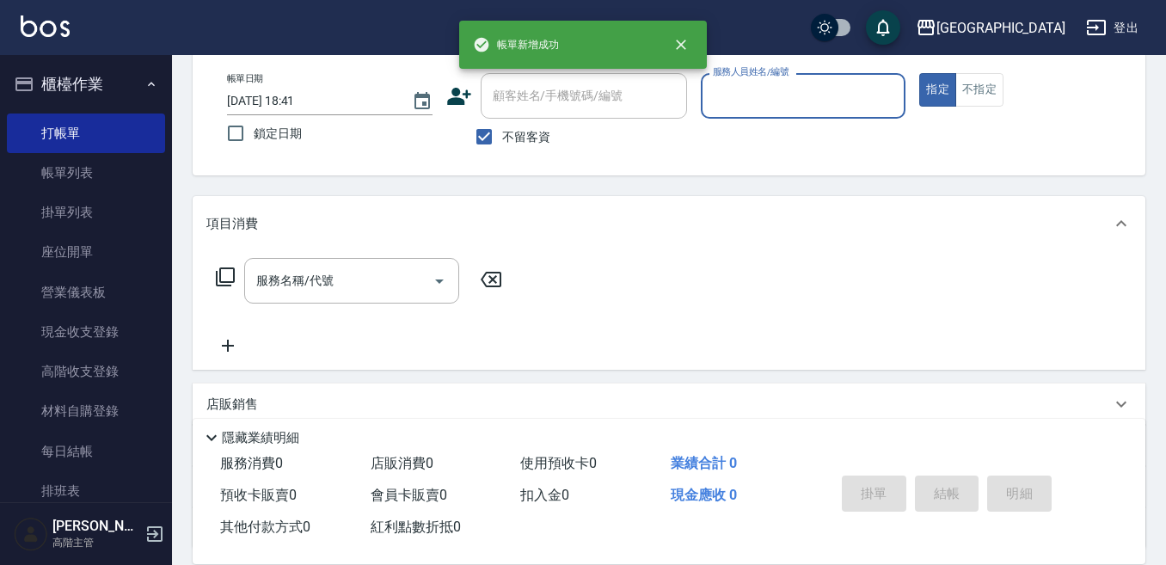
click at [813, 89] on input "服務人員姓名/編號" at bounding box center [803, 96] width 190 height 30
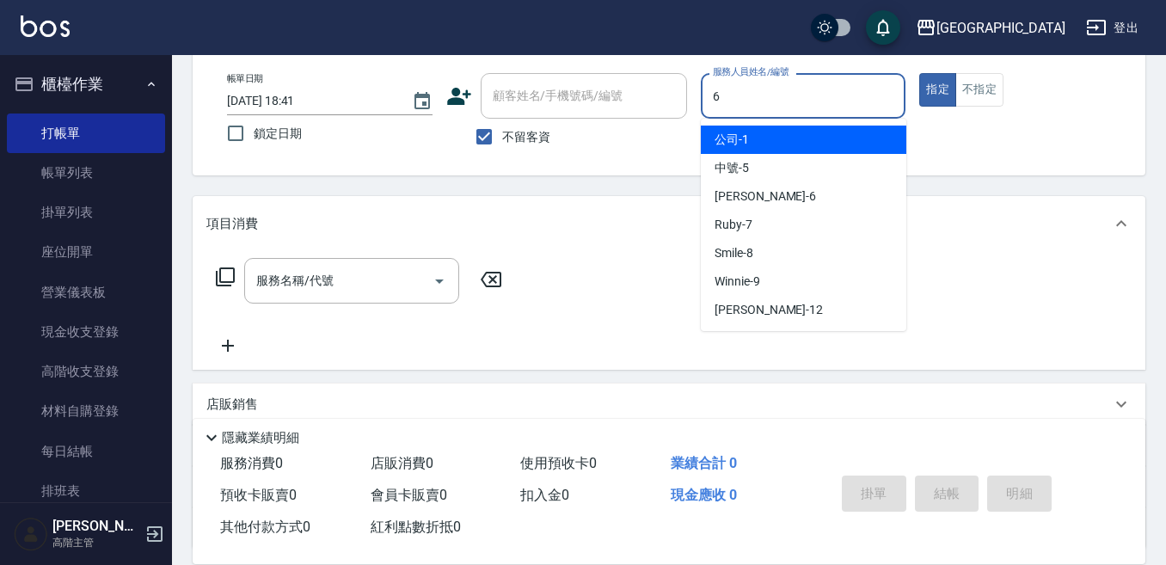
type input "[PERSON_NAME]-6"
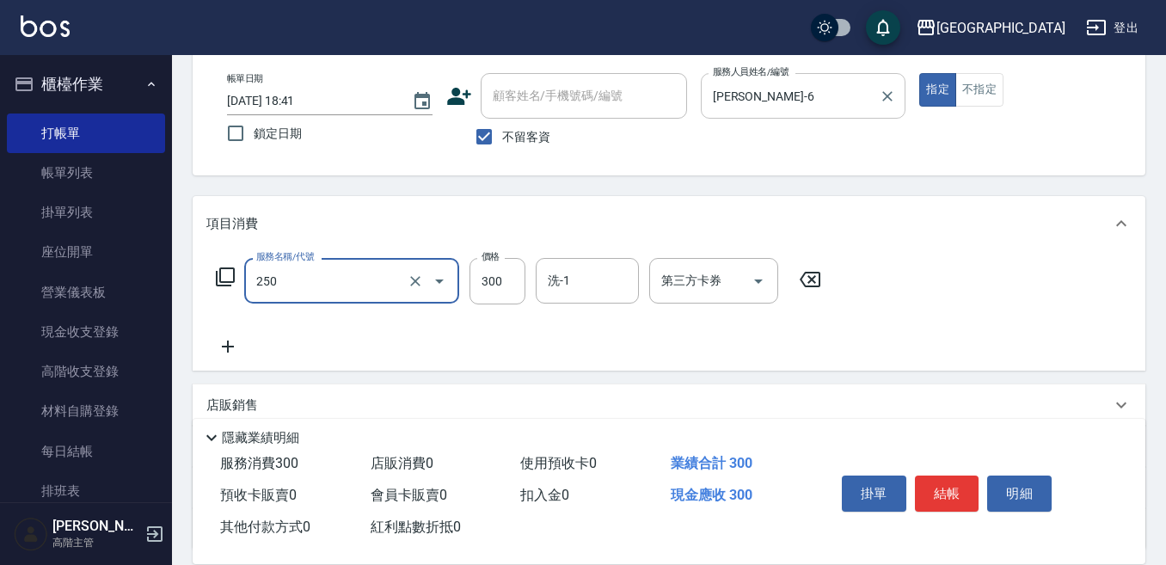
type input "日式洗髮(250)"
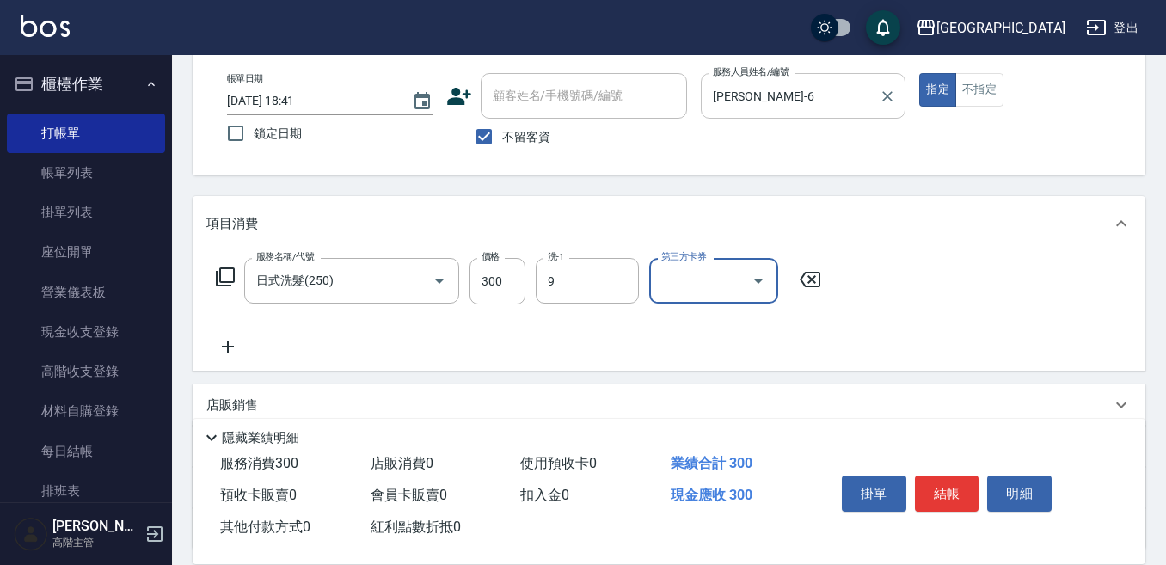
type input "Winnie-9"
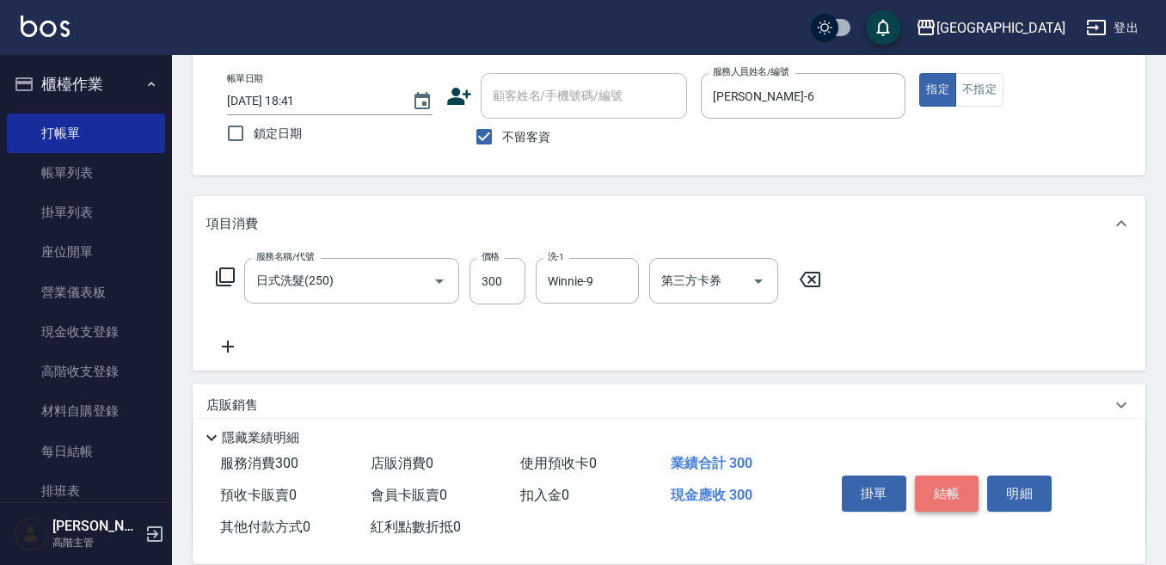
click at [943, 480] on button "結帳" at bounding box center [947, 493] width 64 height 36
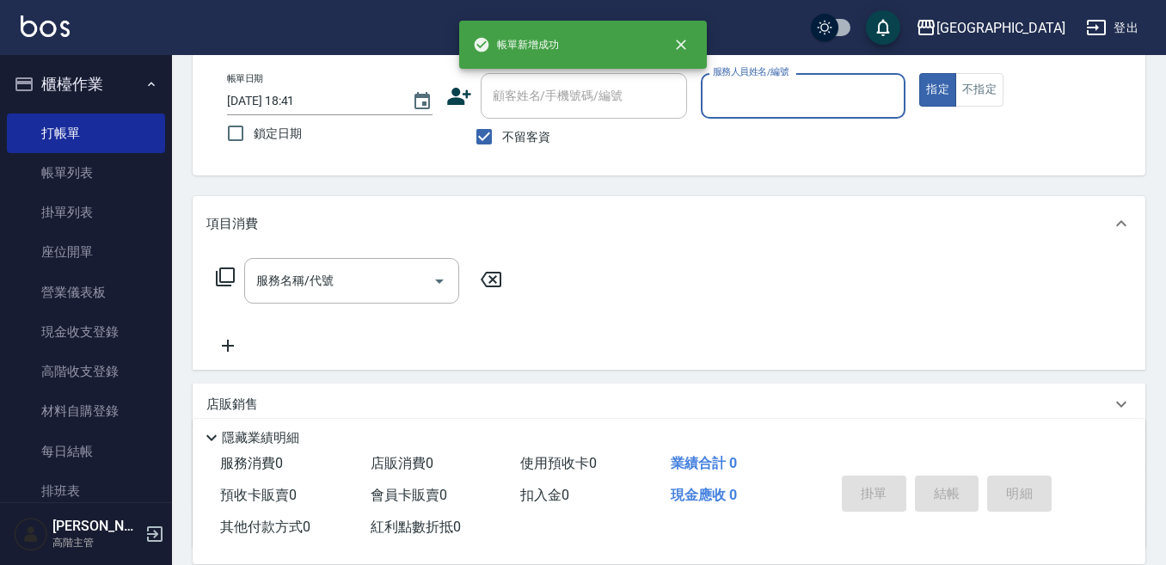
click at [803, 95] on input "服務人員姓名/編號" at bounding box center [803, 96] width 190 height 30
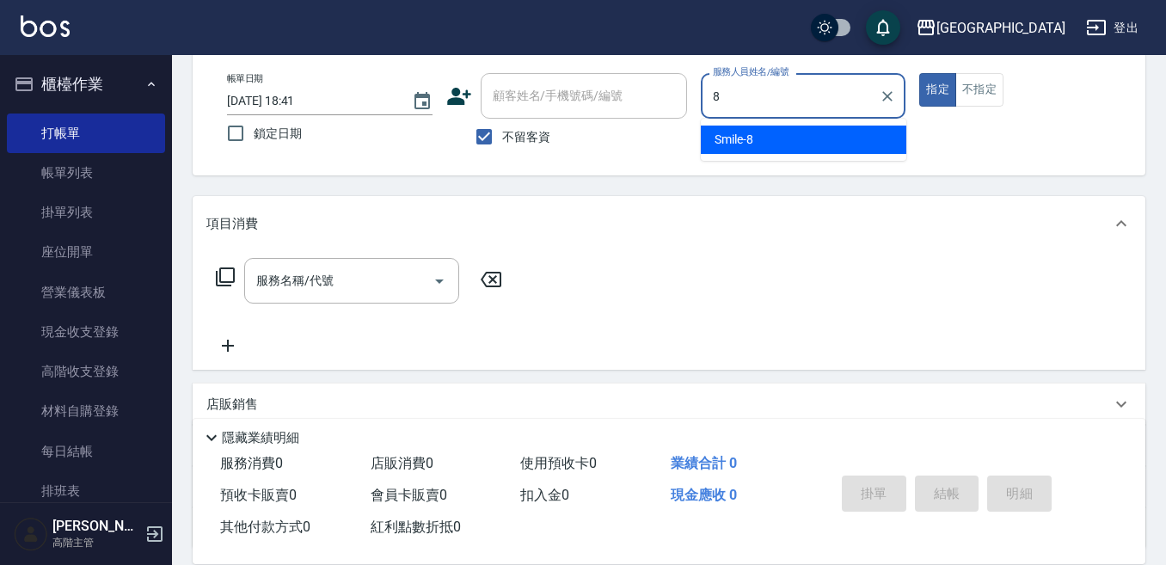
type input "Smile-8"
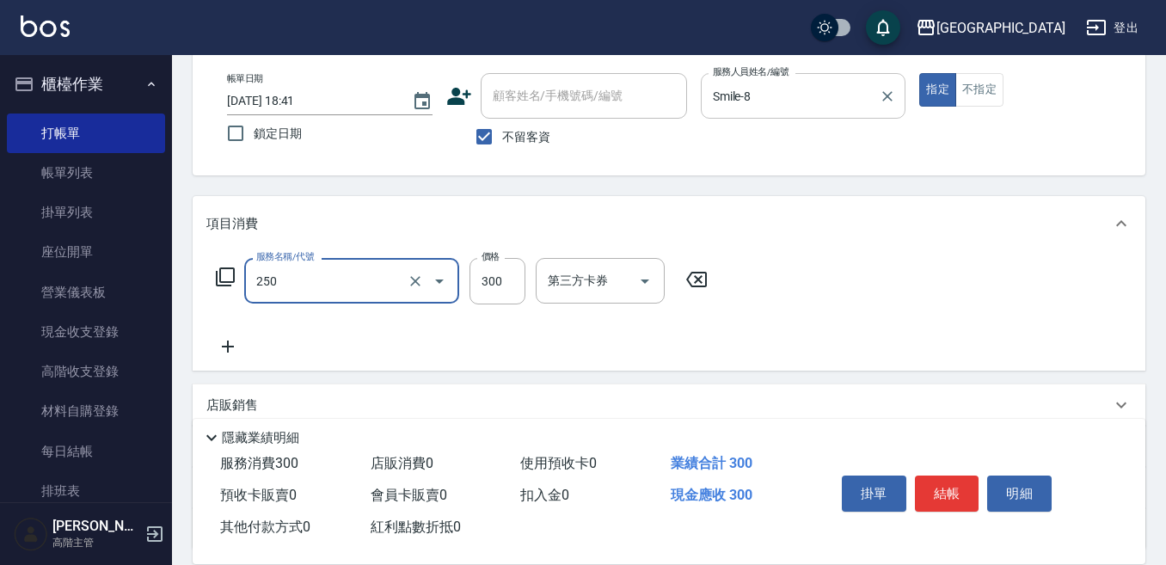
type input "日式洗髮(250)"
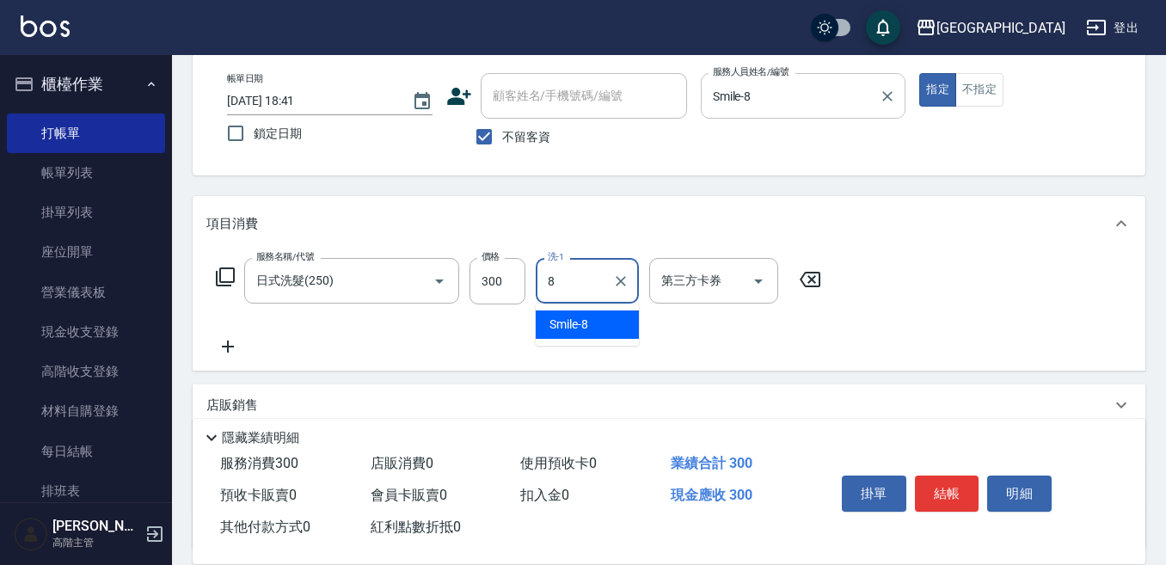
type input "Smile-8"
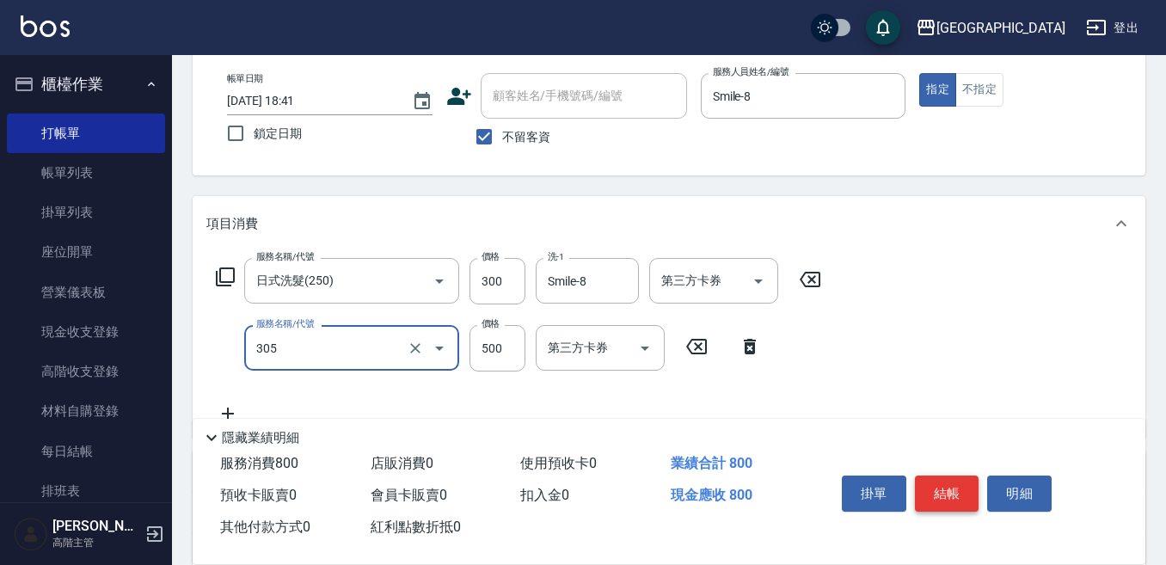
type input "剪髮500(305)"
click at [930, 483] on button "結帳" at bounding box center [947, 493] width 64 height 36
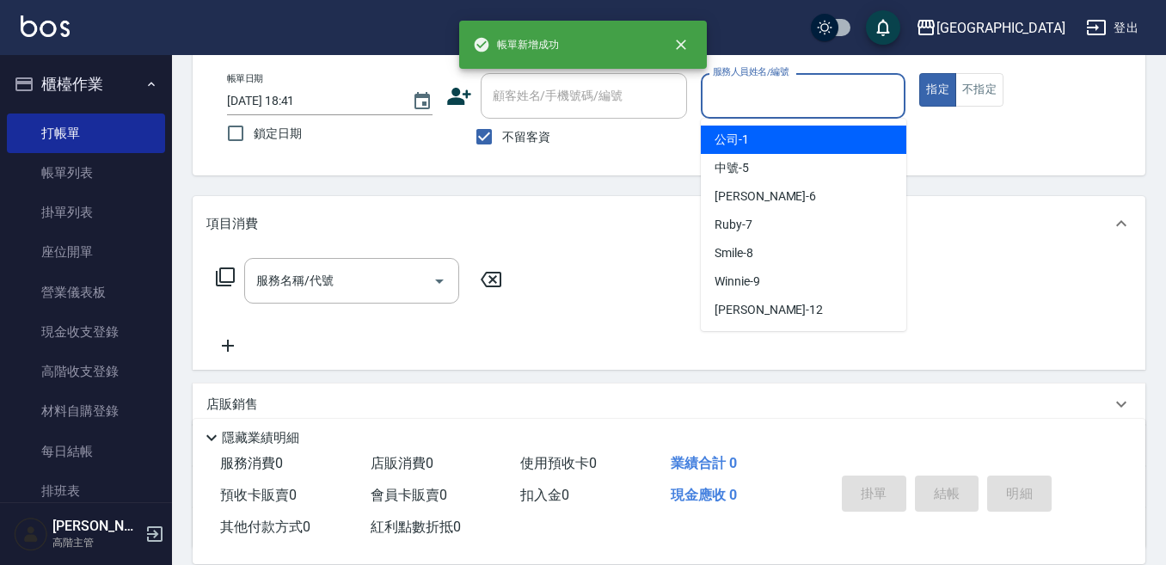
click at [821, 94] on input "服務人員姓名/編號" at bounding box center [803, 96] width 190 height 30
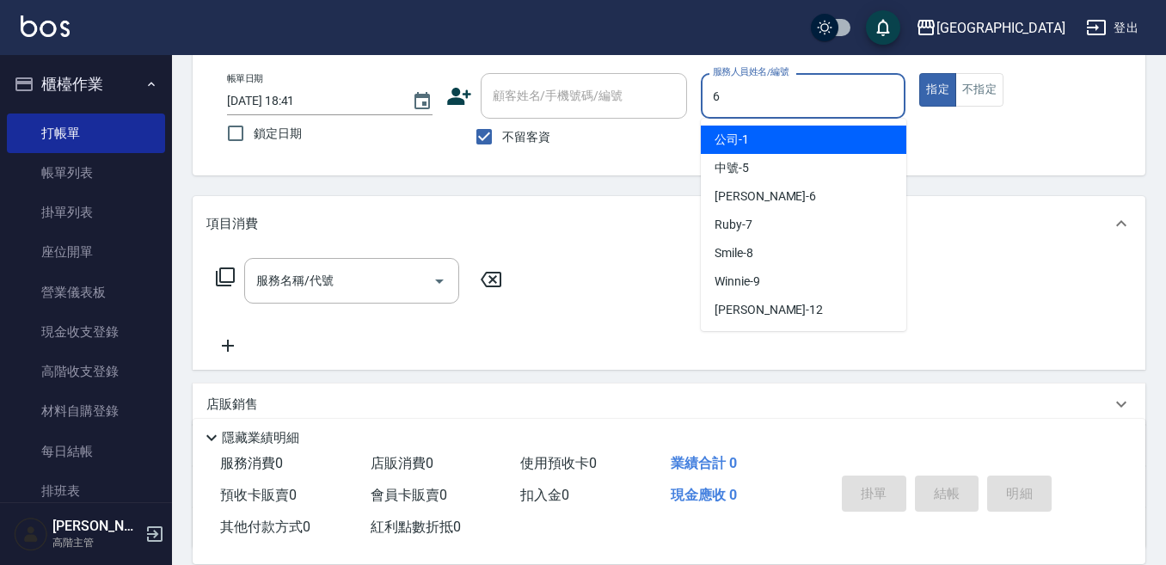
type input "[PERSON_NAME]-6"
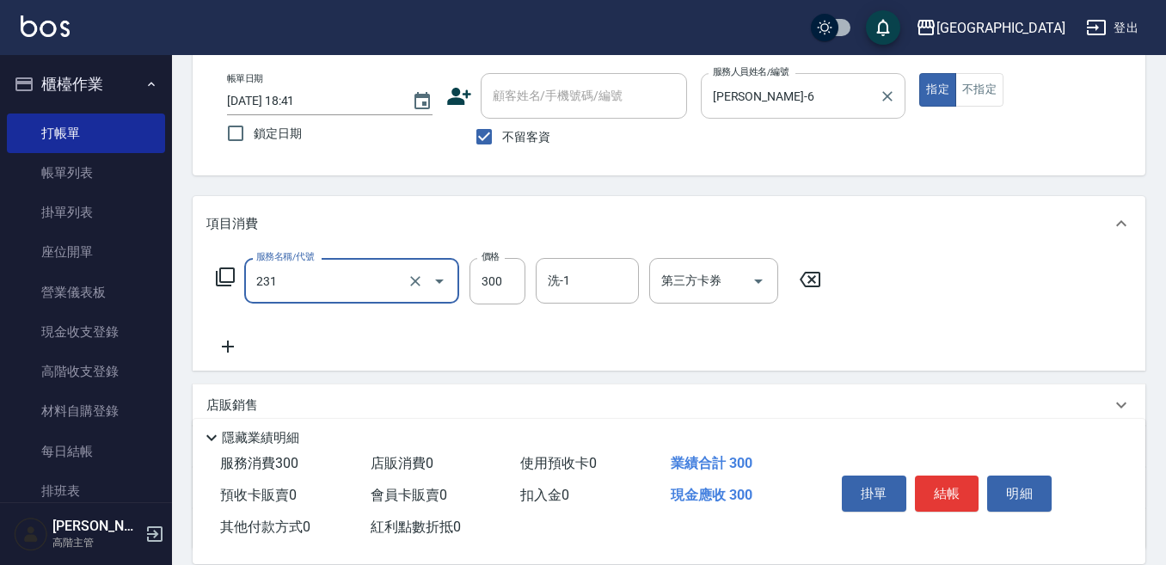
type input "洗髮(抵)300(231)"
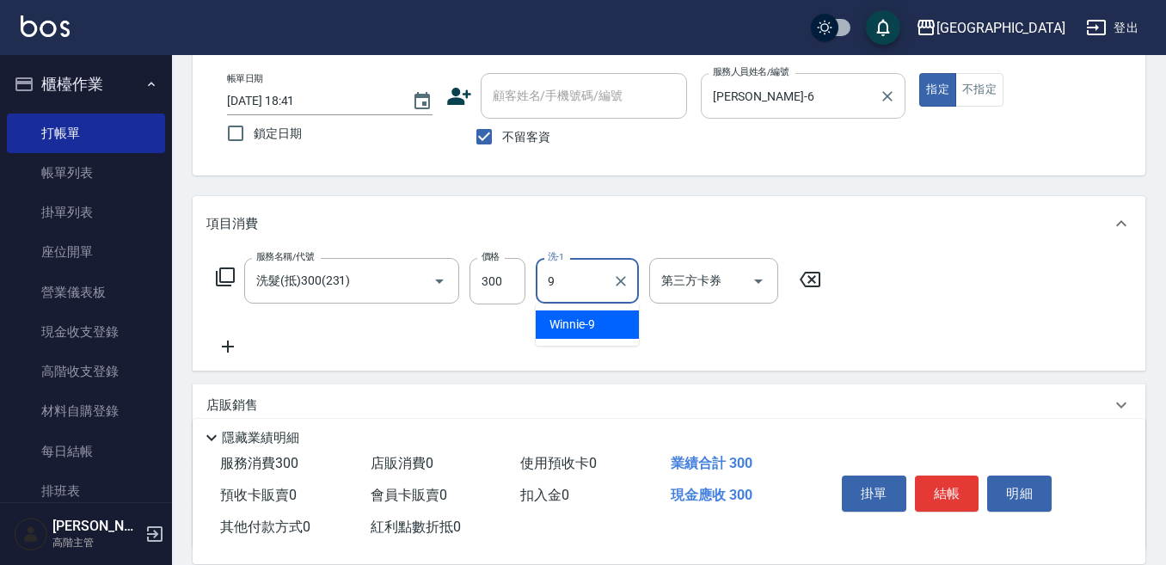
type input "Winnie-9"
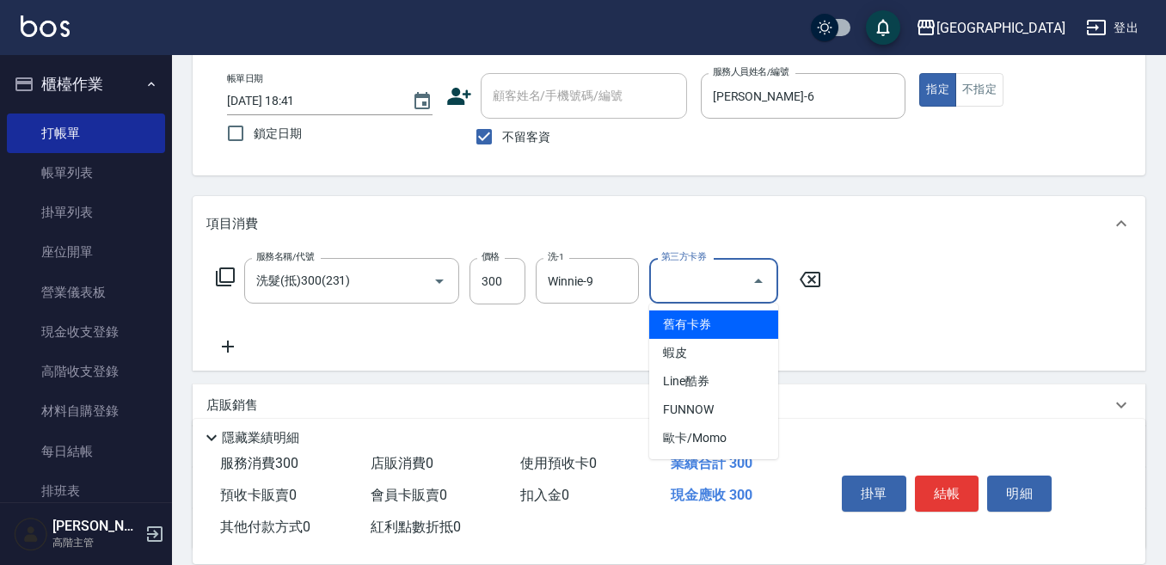
click at [678, 275] on input "第三方卡券" at bounding box center [701, 281] width 88 height 30
click at [691, 321] on span "舊有卡券" at bounding box center [713, 324] width 129 height 28
type input "舊有卡券"
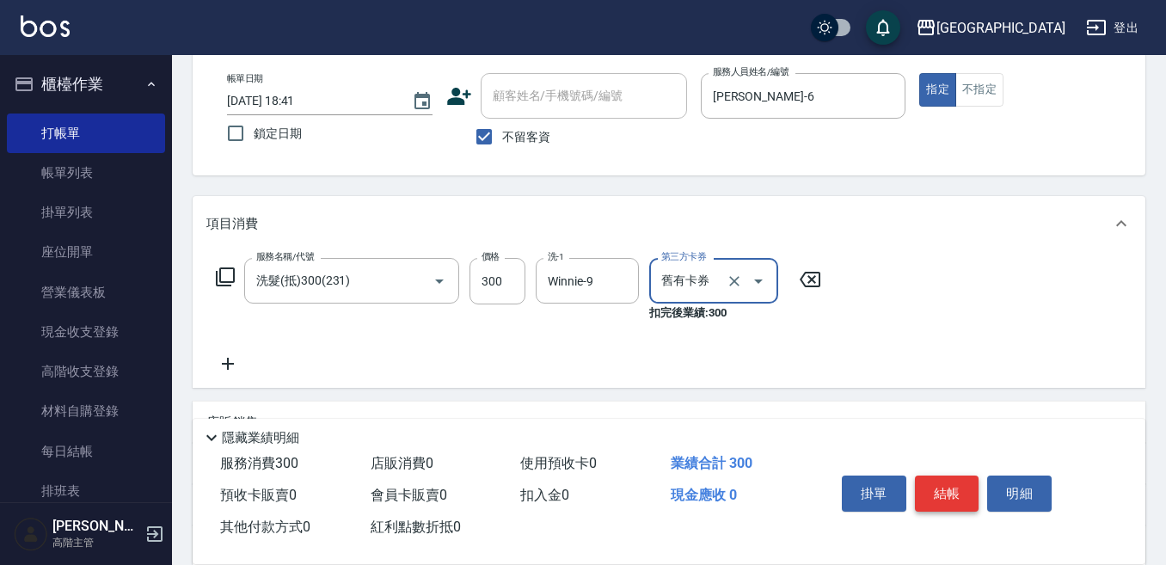
click at [958, 479] on button "結帳" at bounding box center [947, 493] width 64 height 36
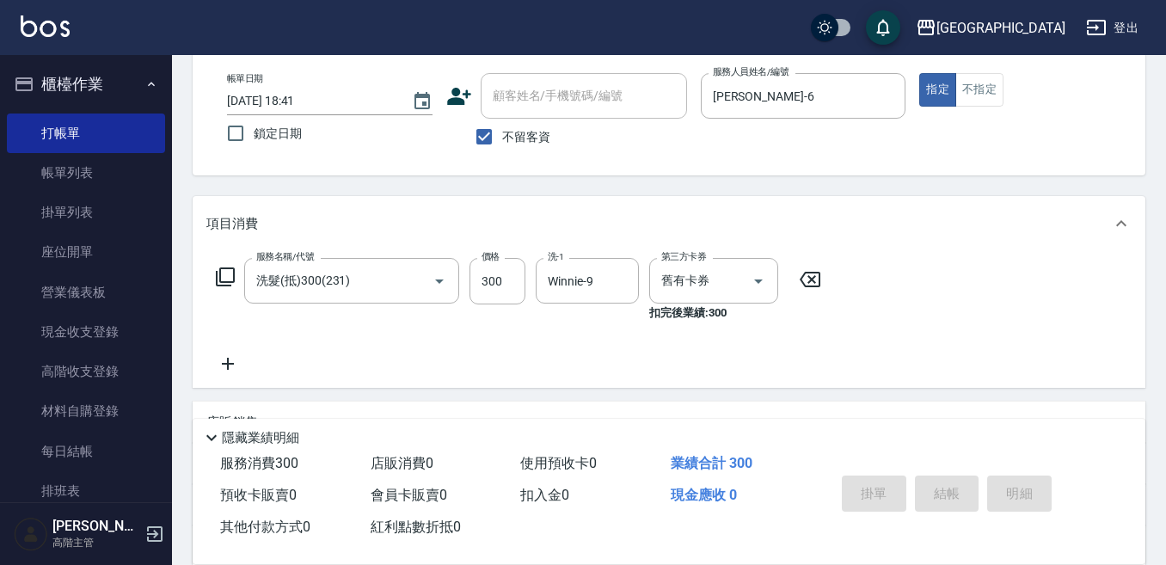
type input "[DATE] 18:42"
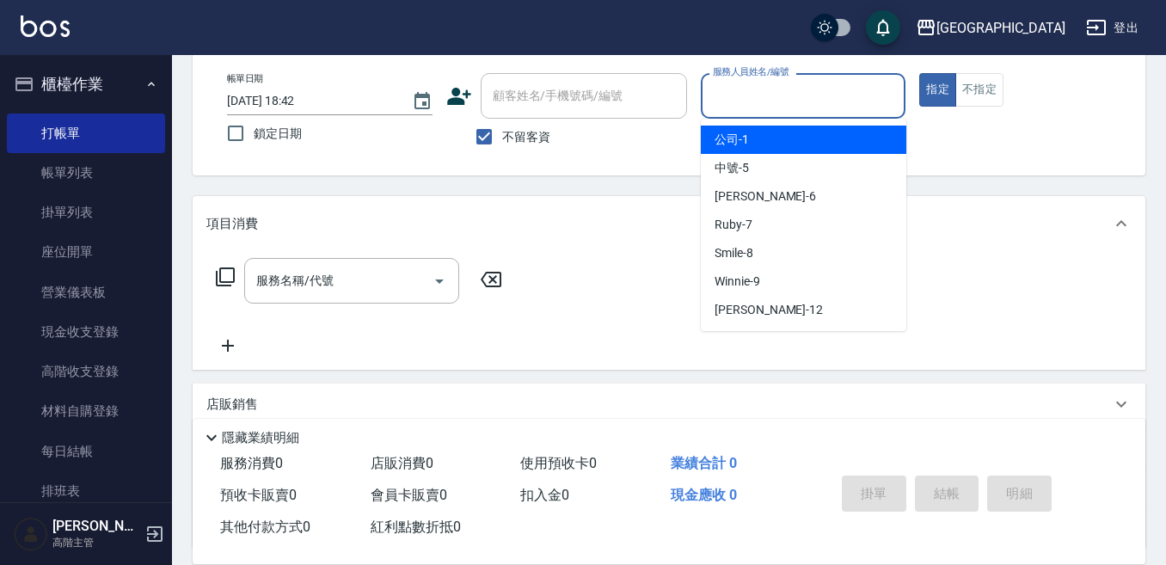
click at [757, 101] on input "服務人員姓名/編號" at bounding box center [803, 96] width 190 height 30
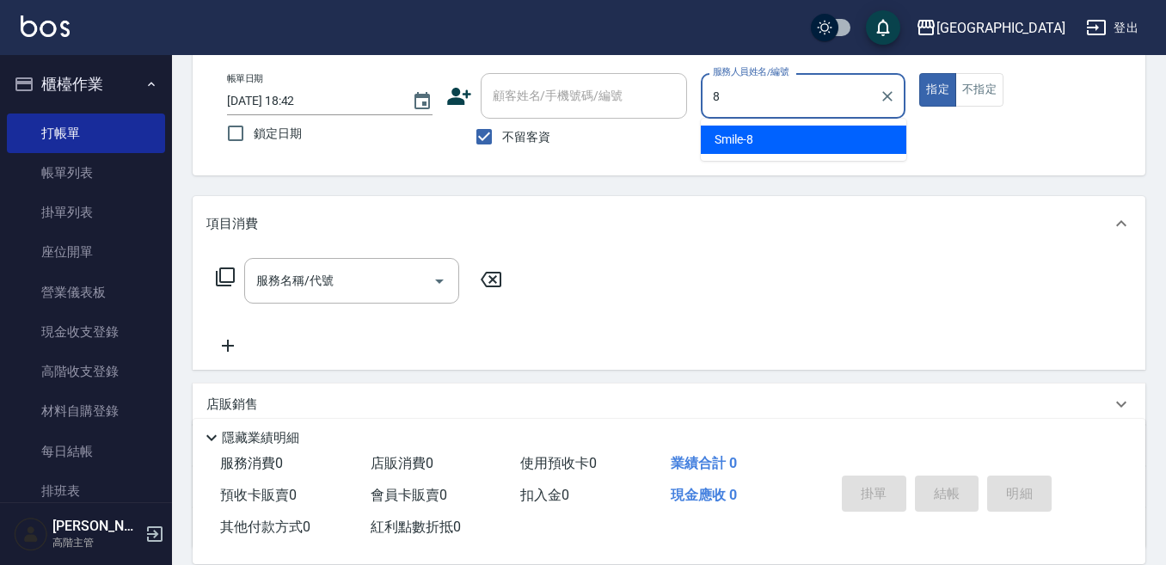
type input "Smile-8"
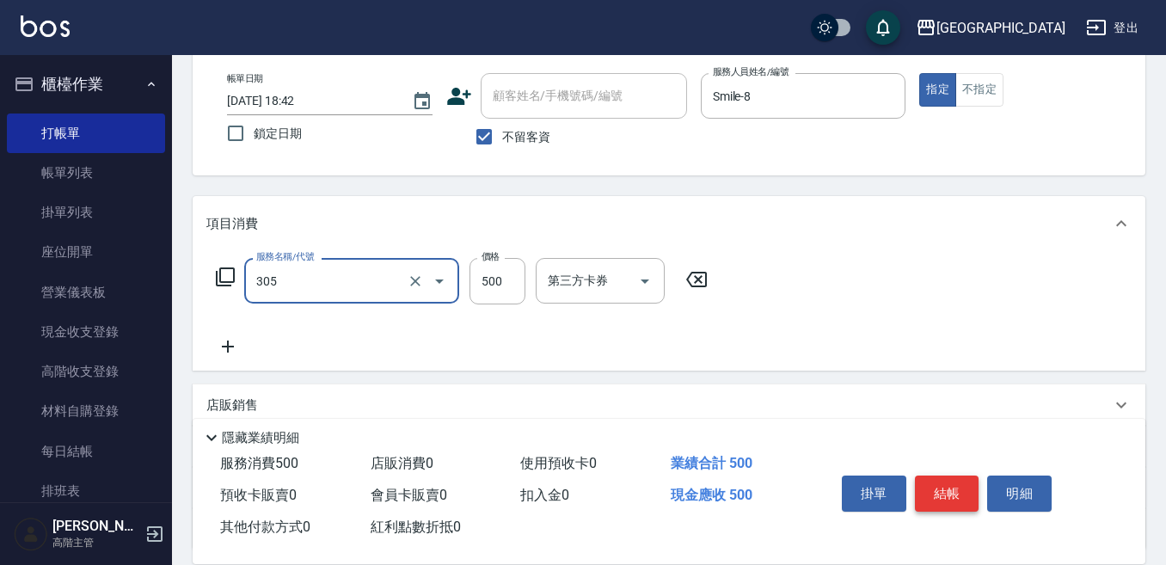
type input "剪髮500(305)"
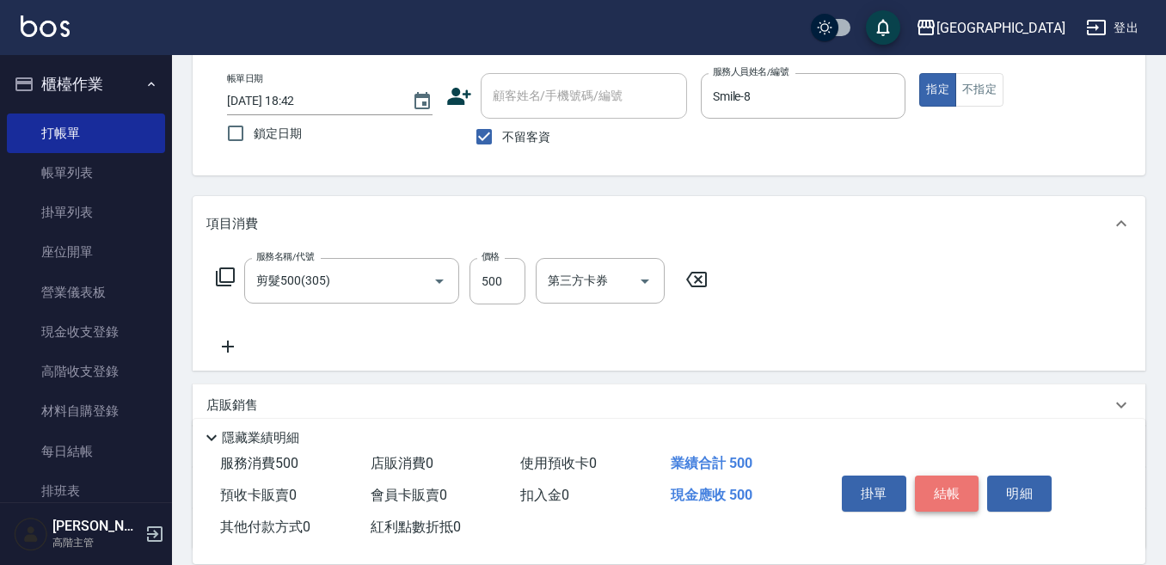
click at [959, 481] on button "結帳" at bounding box center [947, 493] width 64 height 36
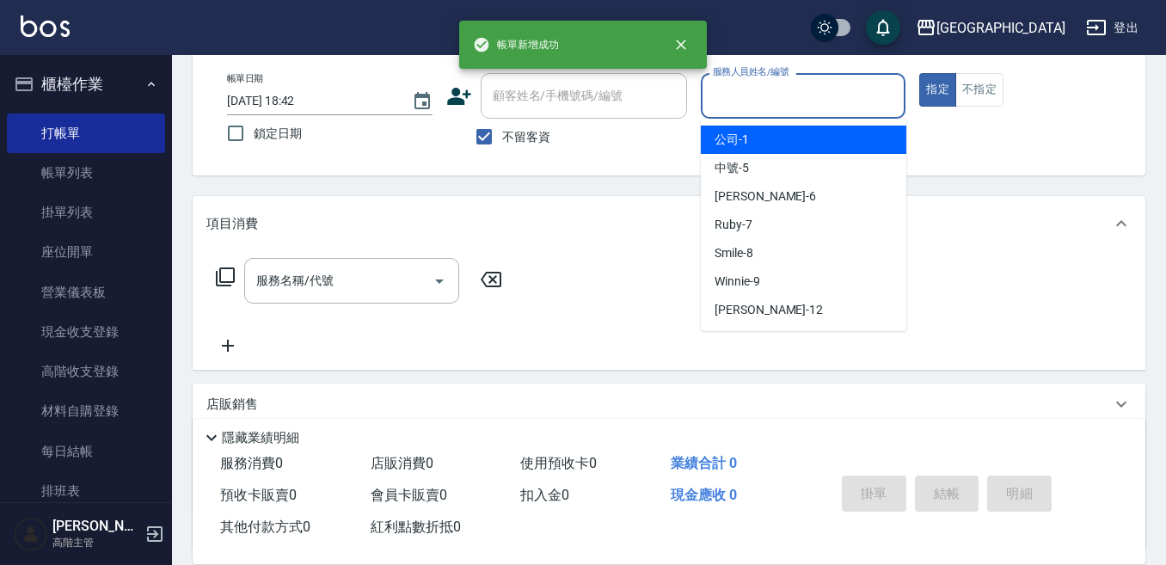
click at [787, 97] on input "服務人員姓名/編號" at bounding box center [803, 96] width 190 height 30
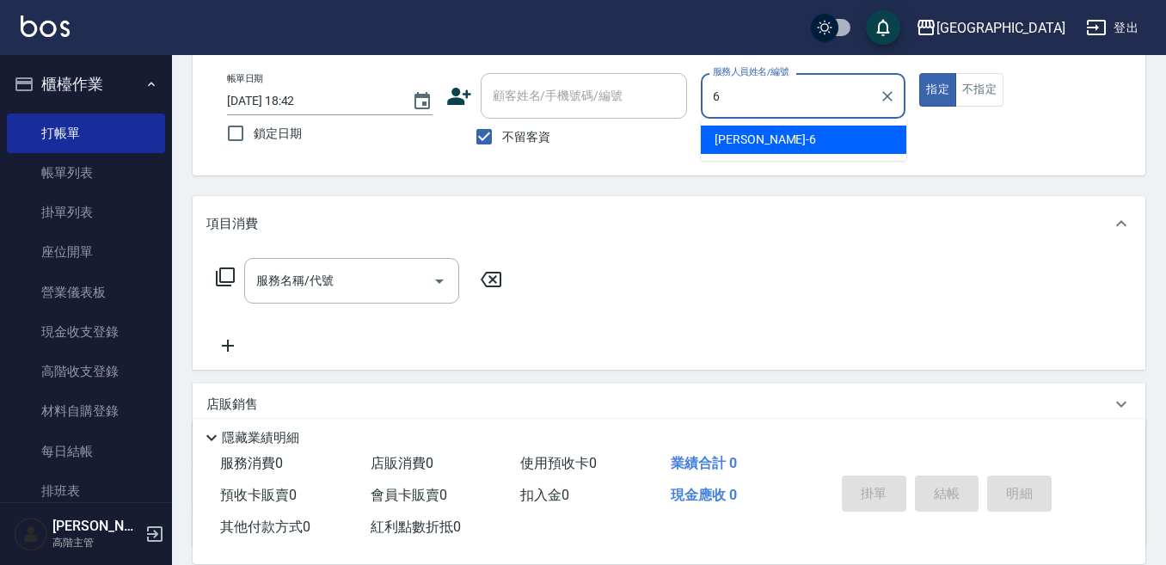
type input "[PERSON_NAME]-6"
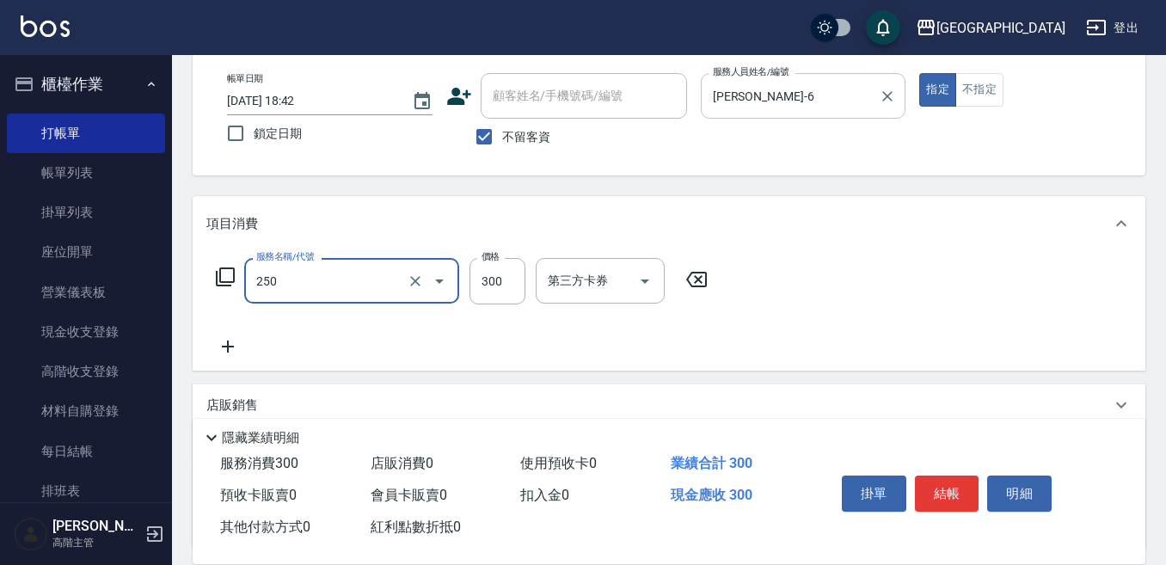
type input "日式洗髮(250)"
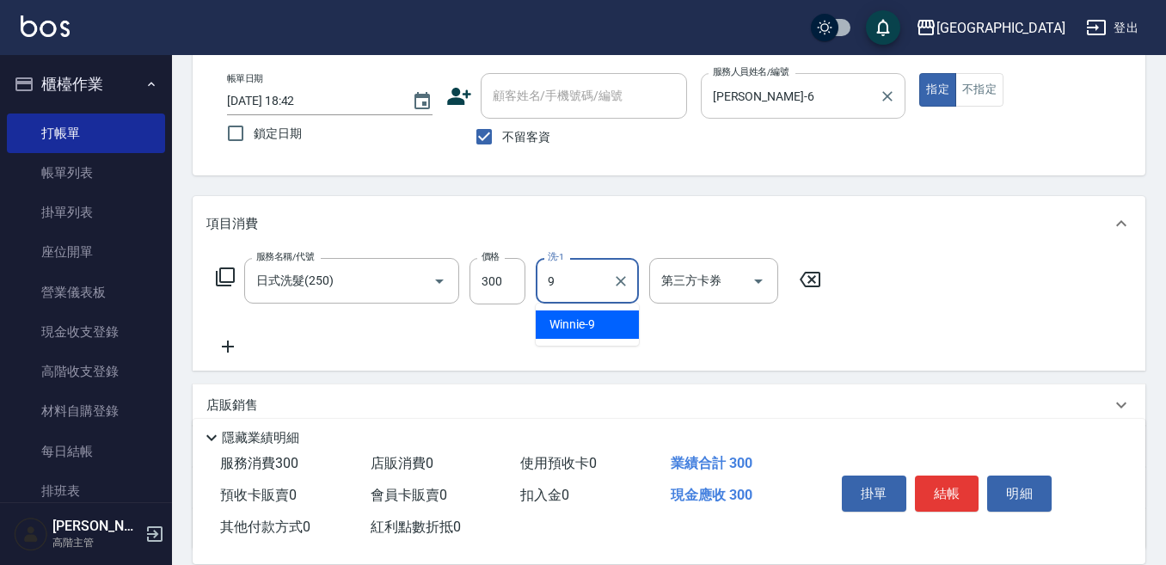
type input "Winnie-9"
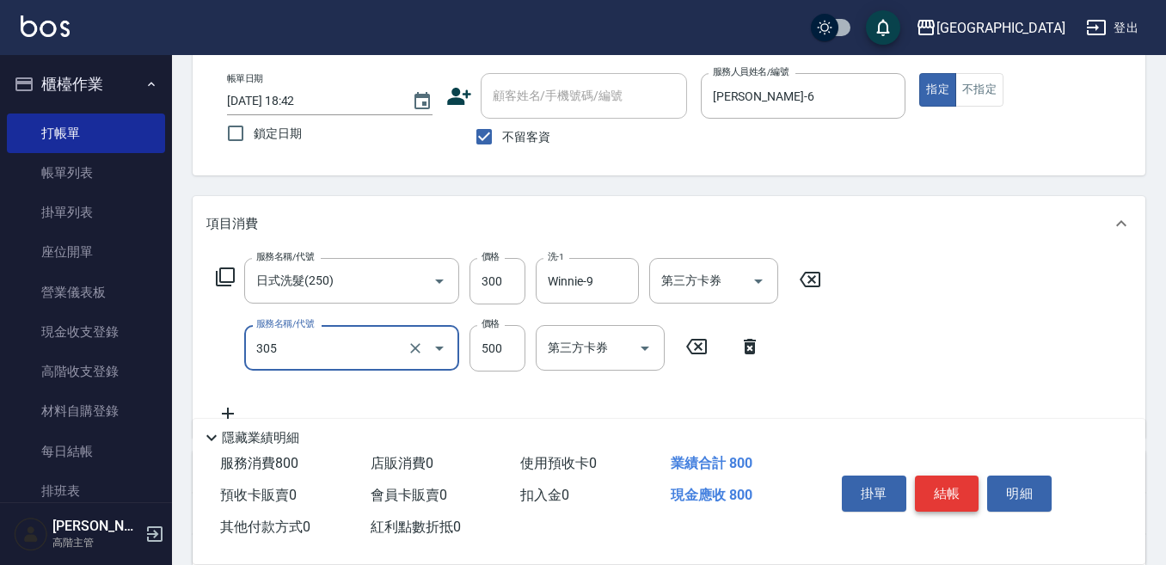
type input "剪髮500(305)"
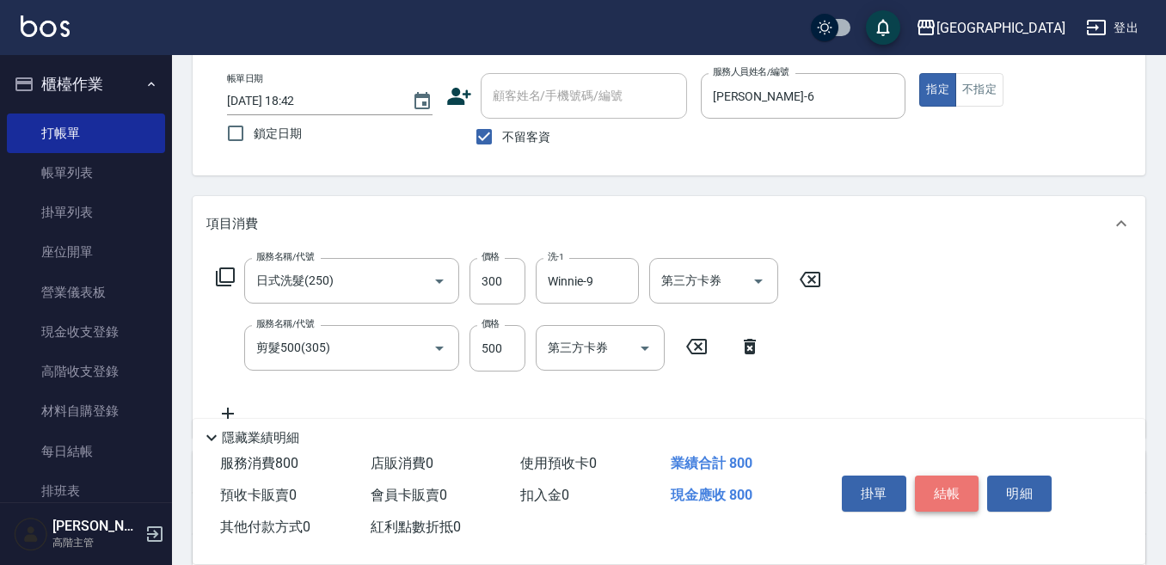
click at [963, 491] on button "結帳" at bounding box center [947, 493] width 64 height 36
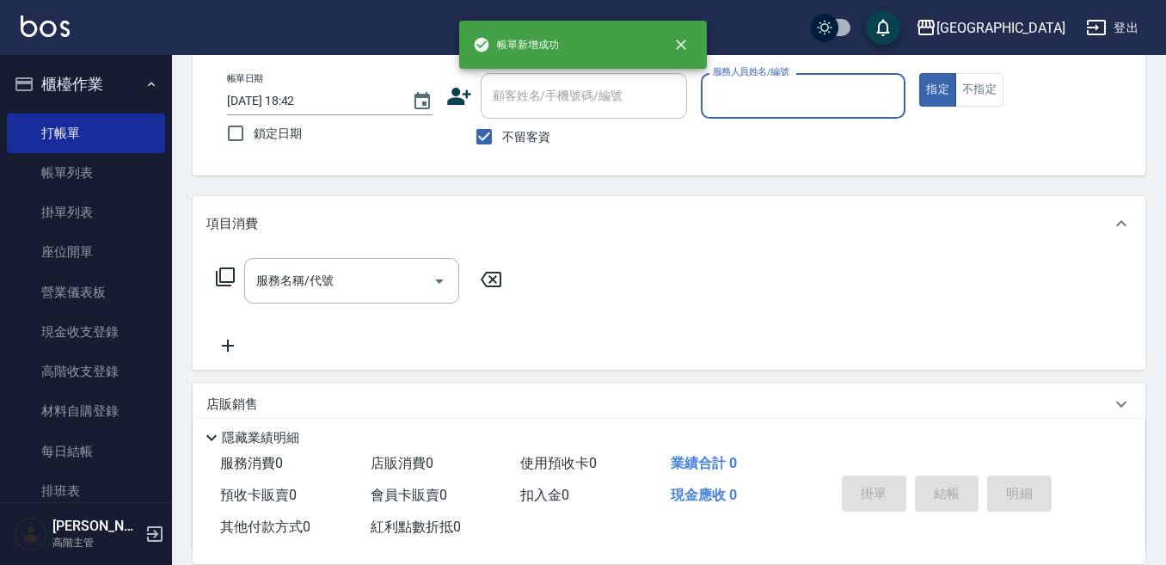
click at [765, 93] on input "服務人員姓名/編號" at bounding box center [803, 96] width 190 height 30
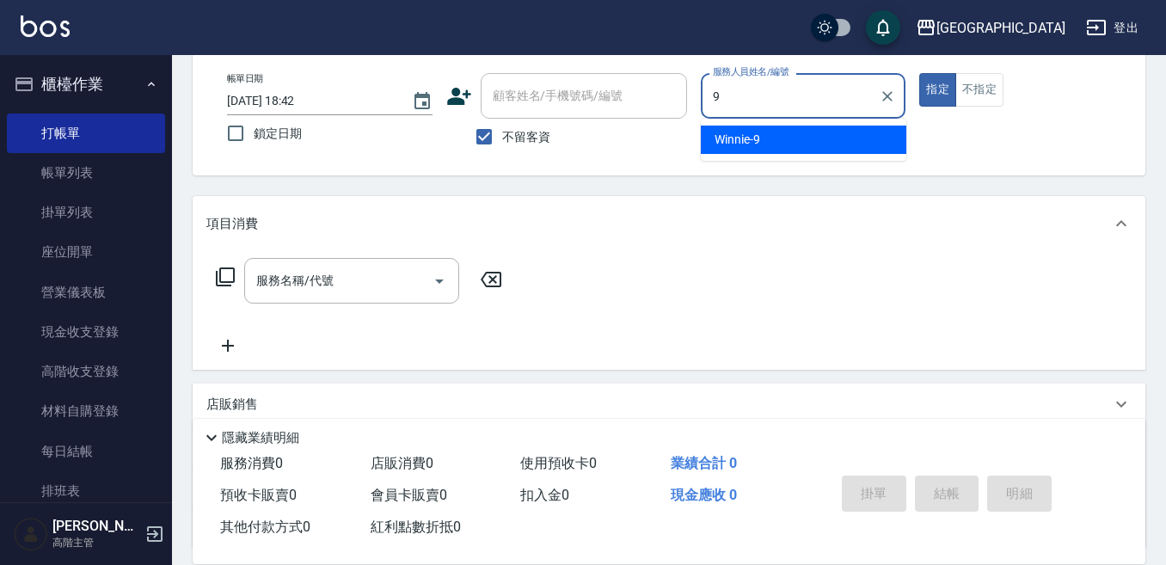
type input "Winnie-9"
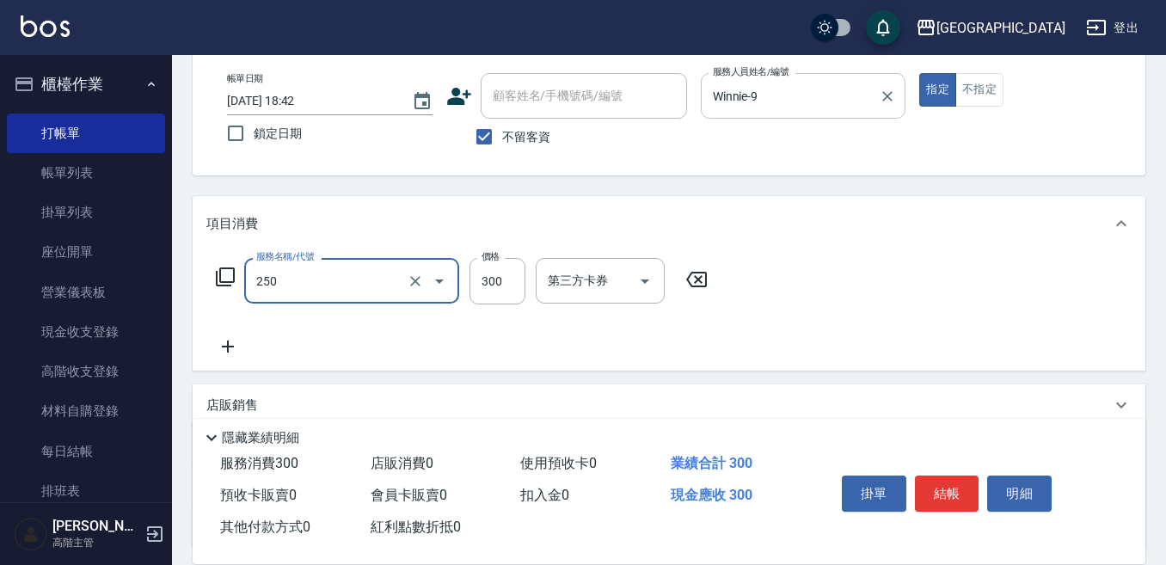
type input "日式洗髮(250)"
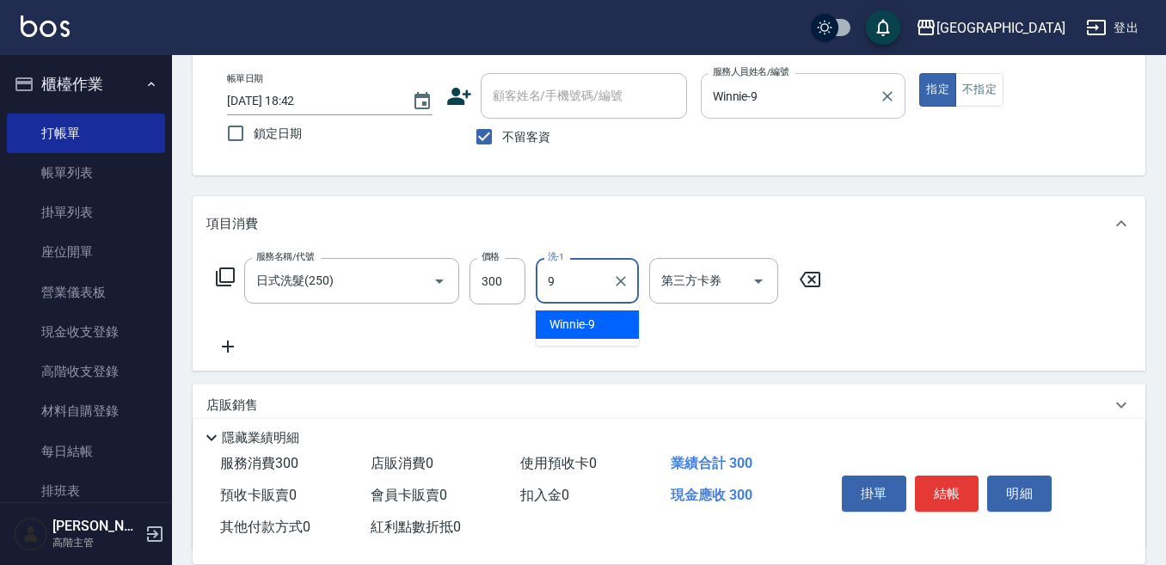
type input "Winnie-9"
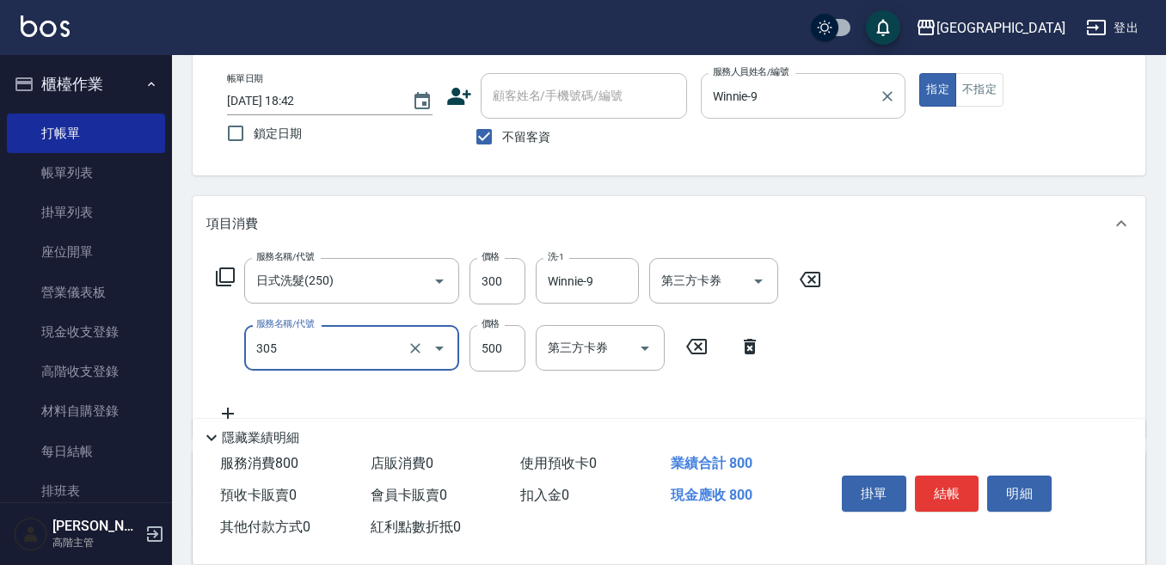
type input "剪髮500(305)"
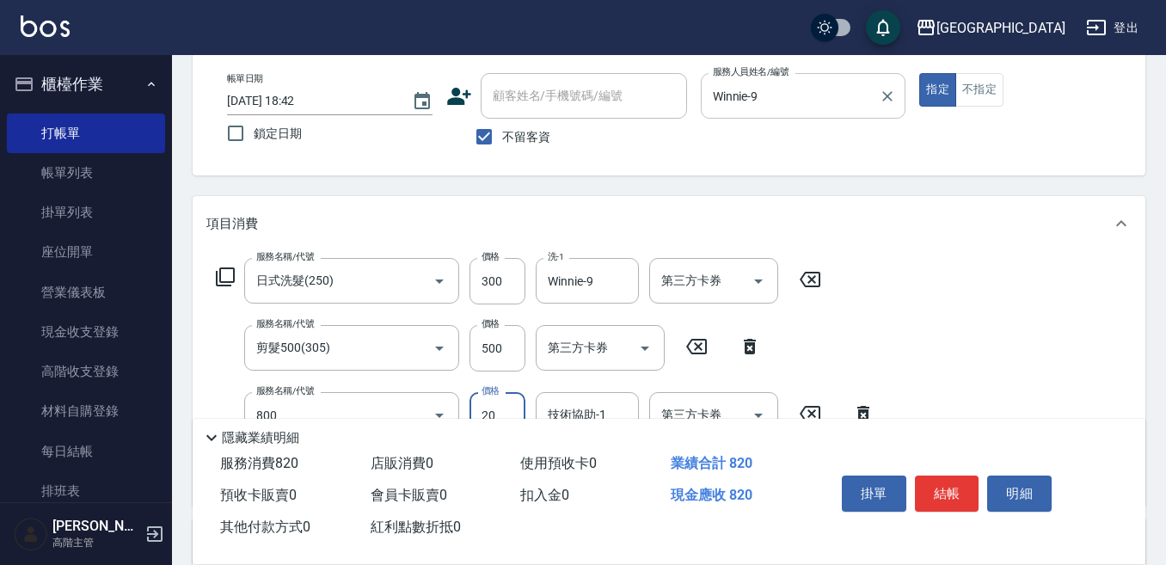
type input "潤絲精(800)"
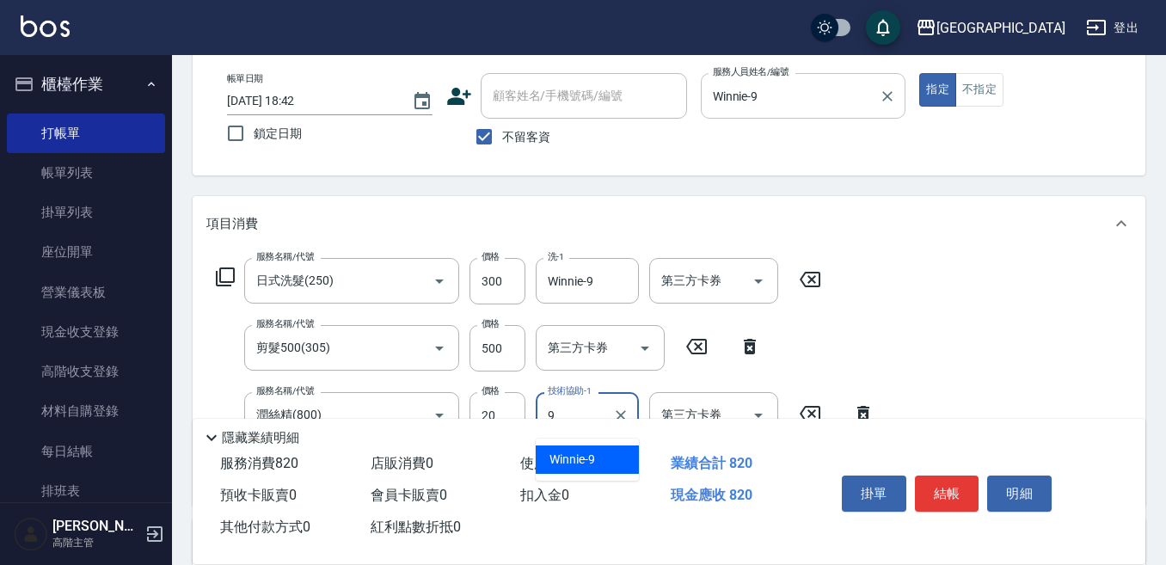
type input "Winnie-9"
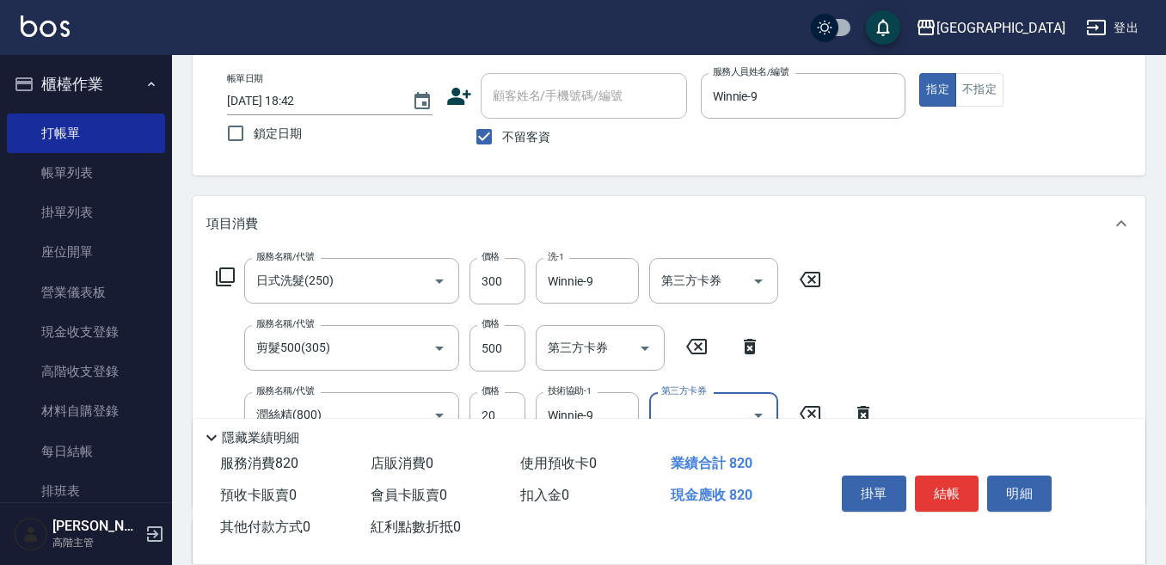
click at [939, 477] on button "結帳" at bounding box center [947, 493] width 64 height 36
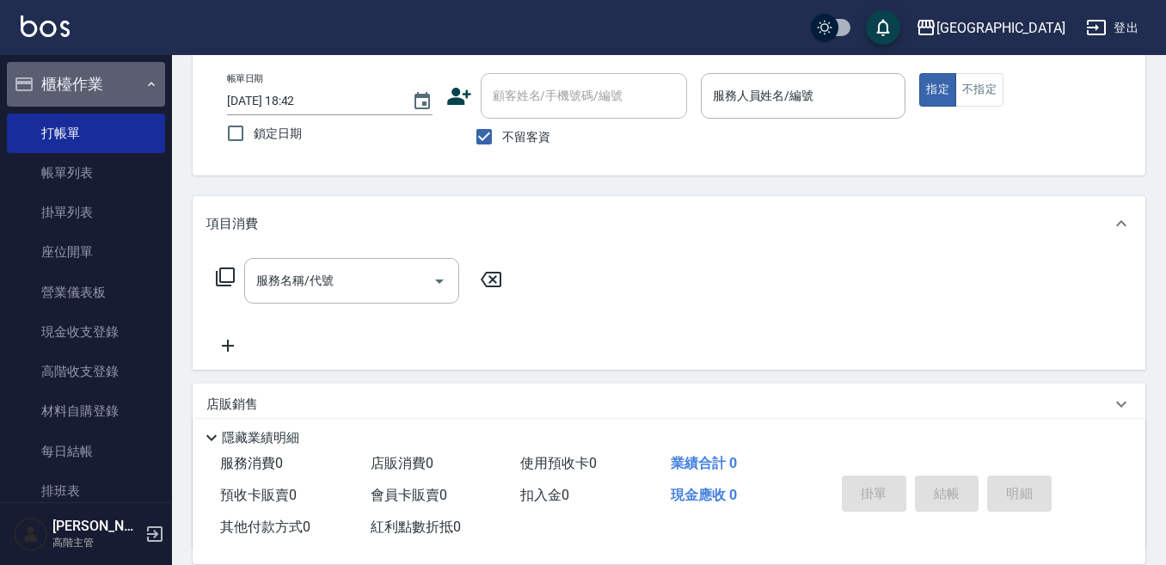
click at [99, 84] on button "櫃檯作業" at bounding box center [86, 84] width 158 height 45
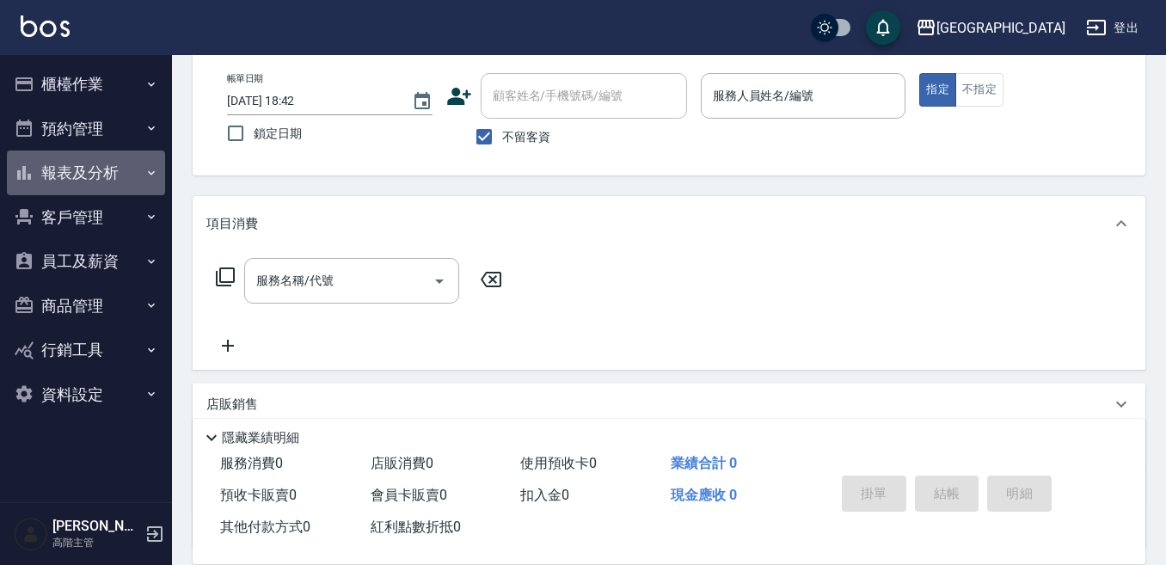
click at [85, 168] on button "報表及分析" at bounding box center [86, 172] width 158 height 45
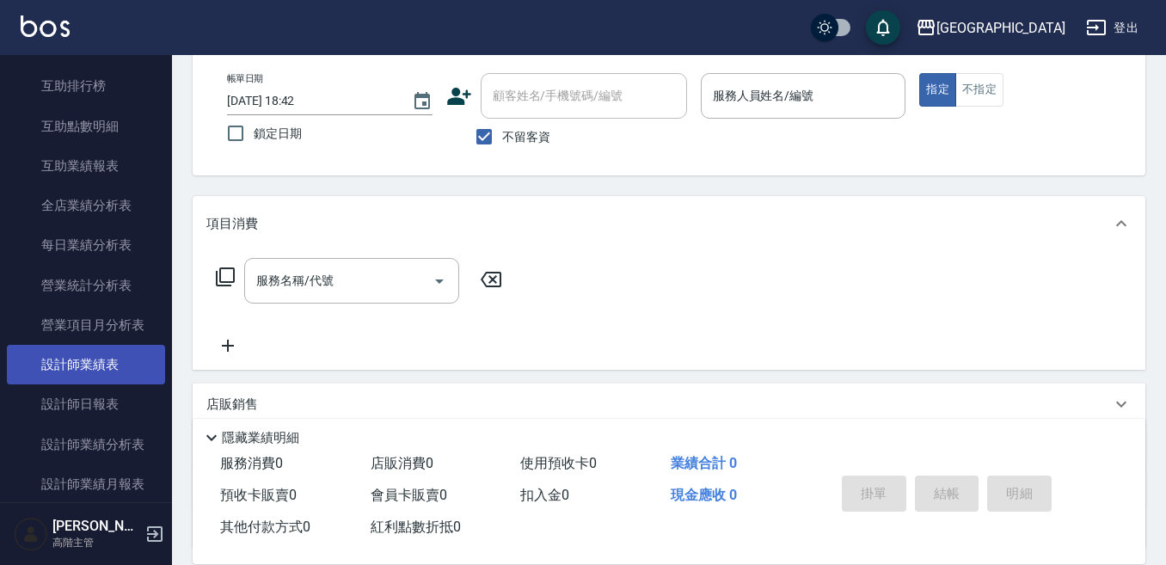
scroll to position [430, 0]
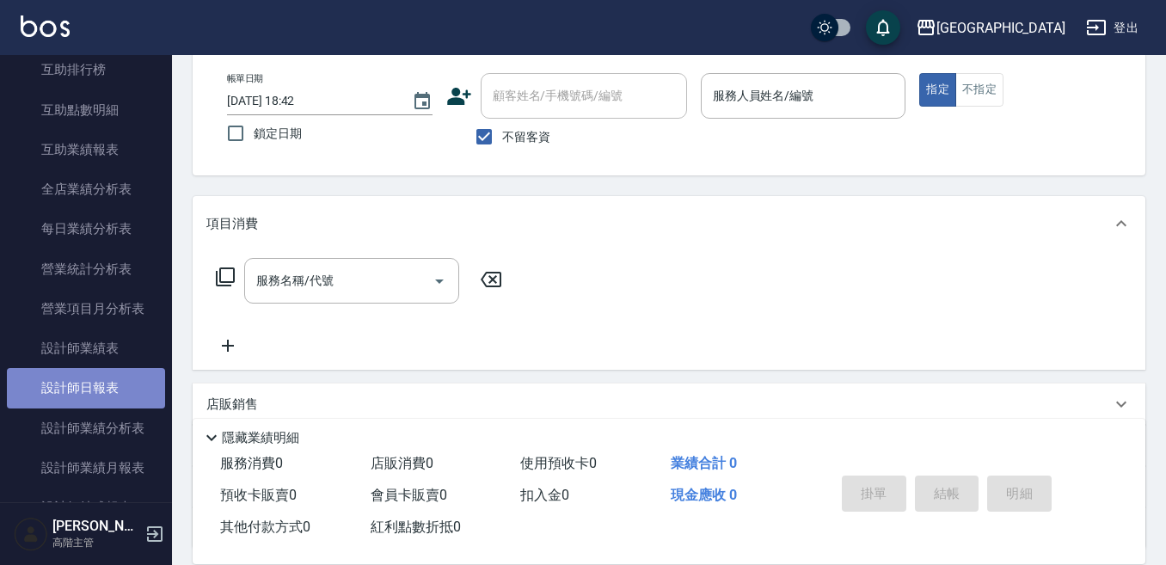
click at [94, 387] on link "設計師日報表" at bounding box center [86, 388] width 158 height 40
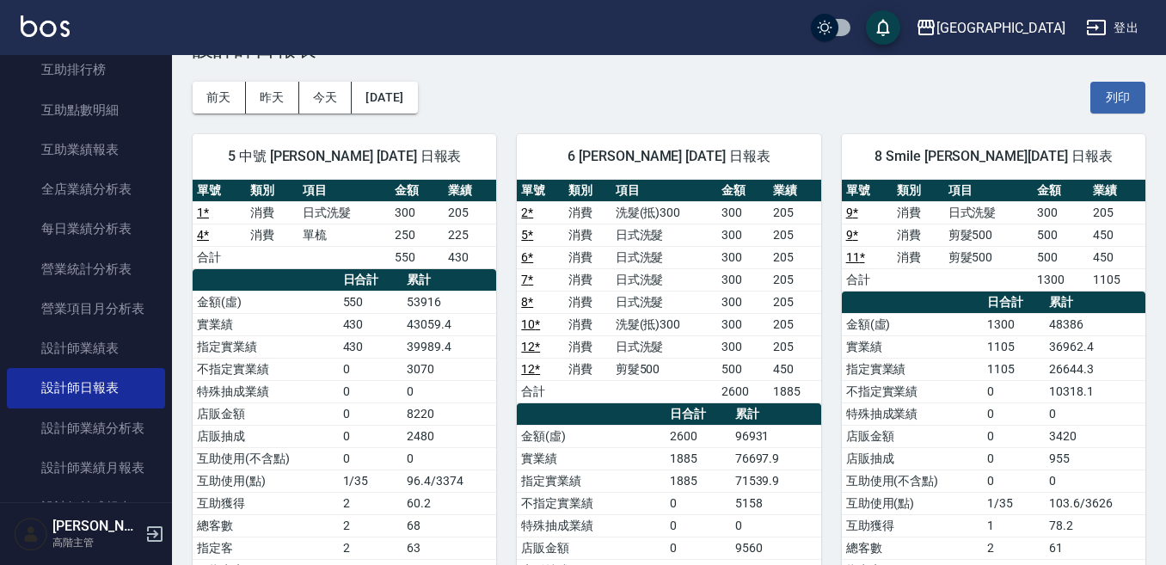
scroll to position [86, 0]
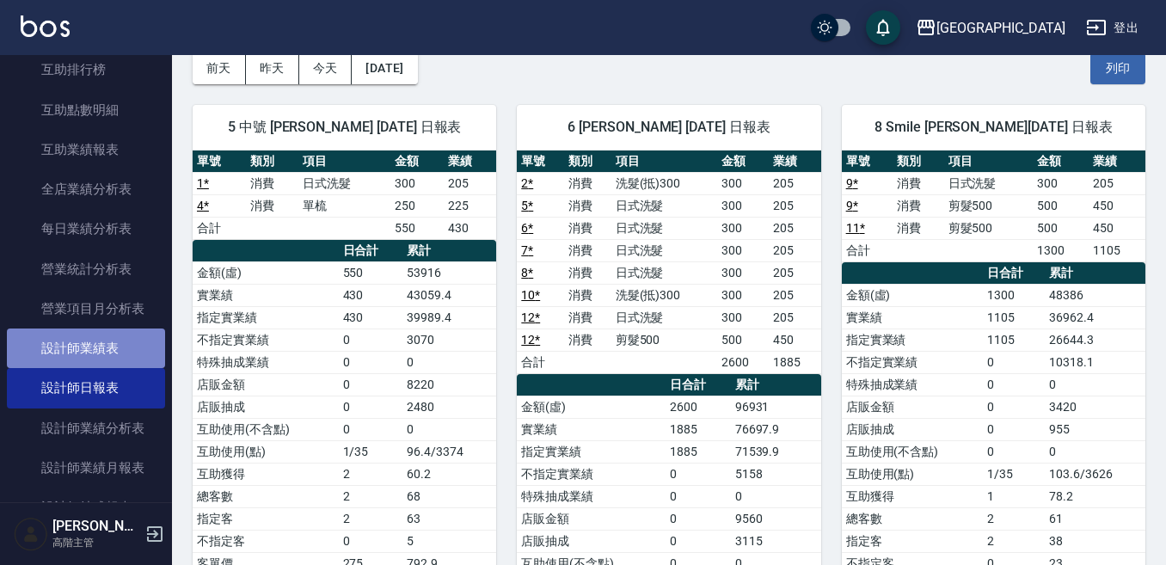
click at [126, 346] on link "設計師業績表" at bounding box center [86, 348] width 158 height 40
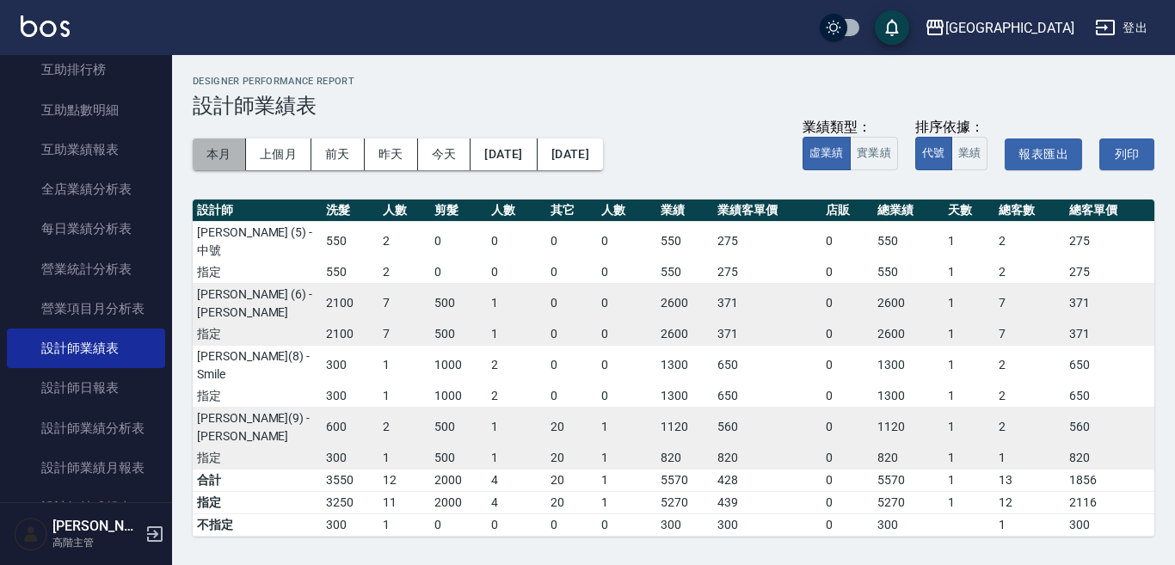
click at [227, 147] on button "本月" at bounding box center [219, 154] width 53 height 32
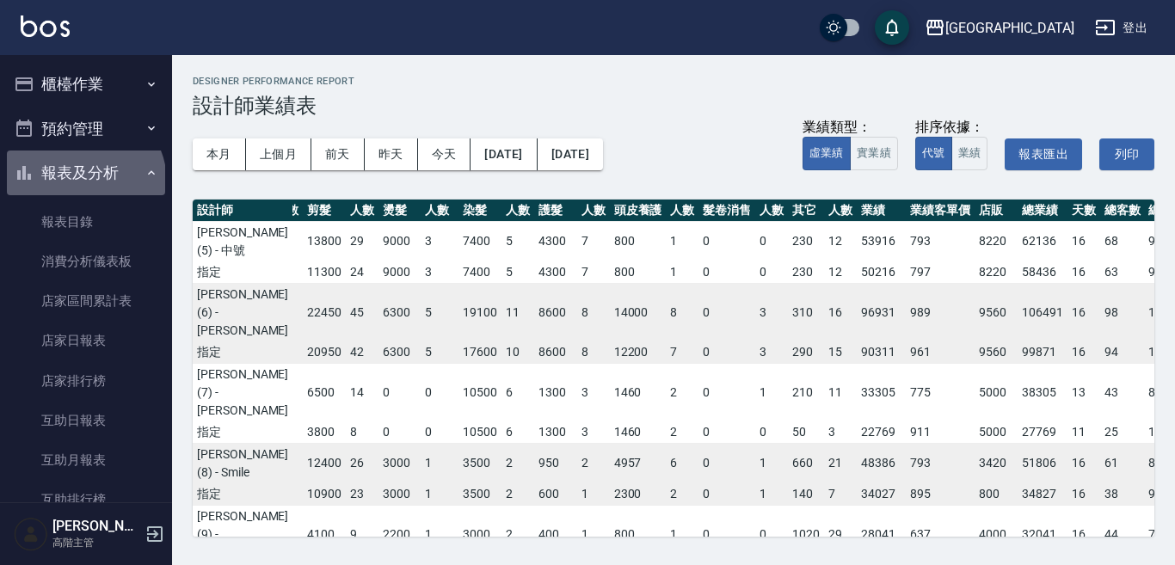
click at [83, 181] on button "報表及分析" at bounding box center [86, 172] width 158 height 45
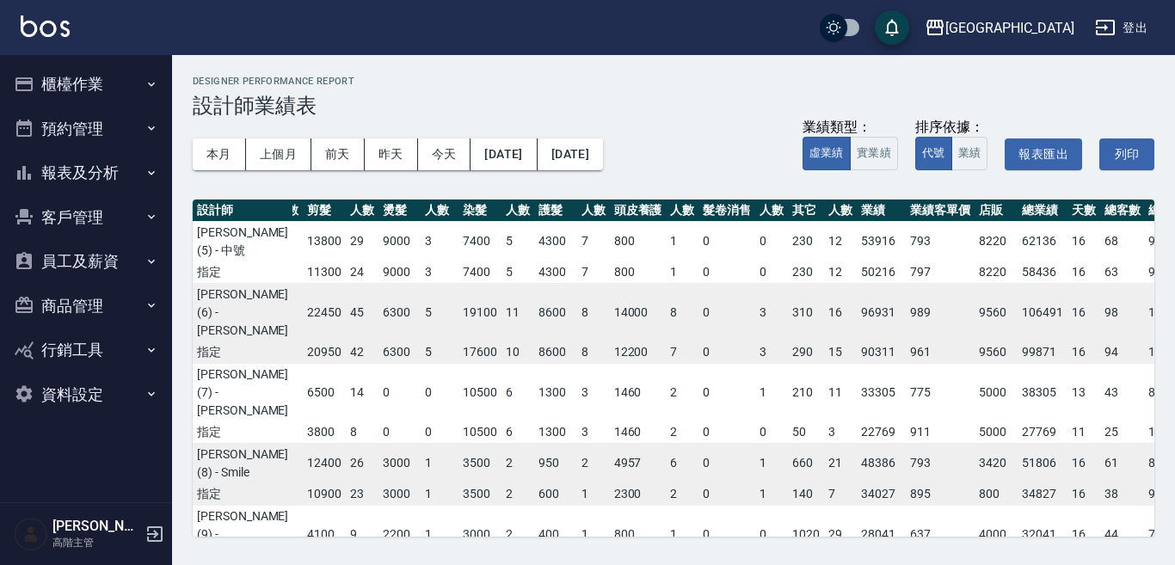
drag, startPoint x: 106, startPoint y: 8, endPoint x: 105, endPoint y: 33, distance: 24.9
click at [106, 10] on div "[GEOGRAPHIC_DATA] 登出" at bounding box center [587, 27] width 1175 height 55
click at [89, 84] on button "櫃檯作業" at bounding box center [86, 84] width 158 height 45
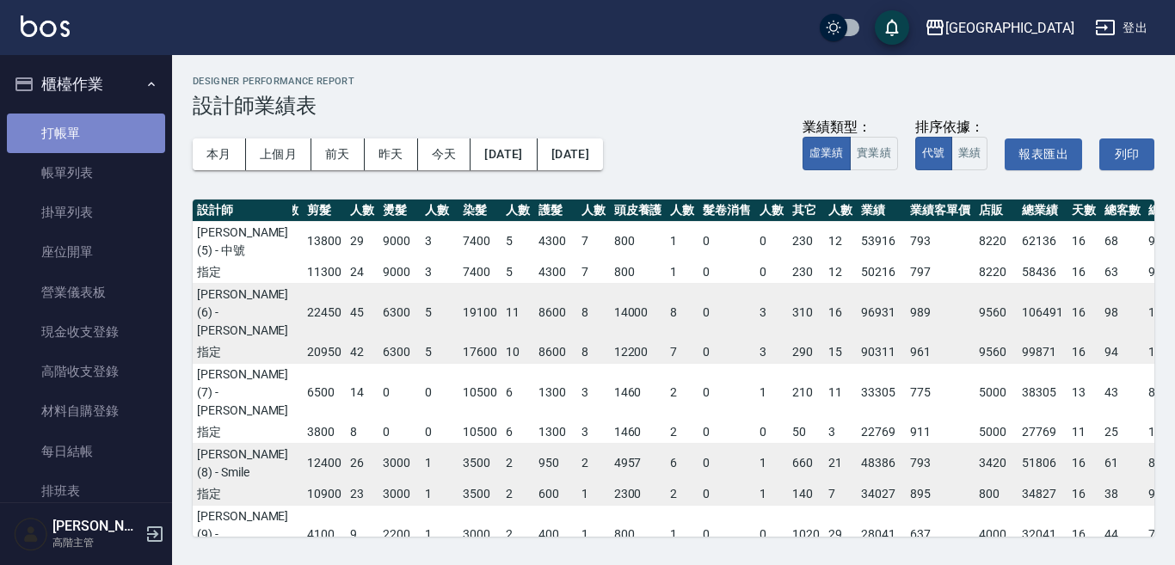
click at [89, 132] on link "打帳單" at bounding box center [86, 133] width 158 height 40
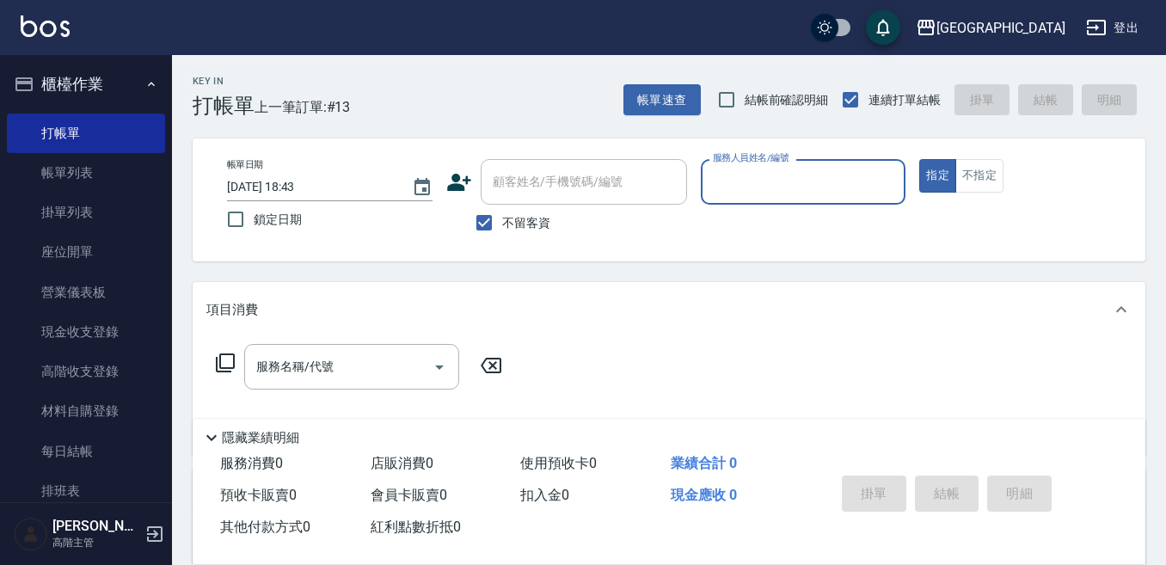
click at [766, 188] on input "服務人員姓名/編號" at bounding box center [803, 182] width 190 height 30
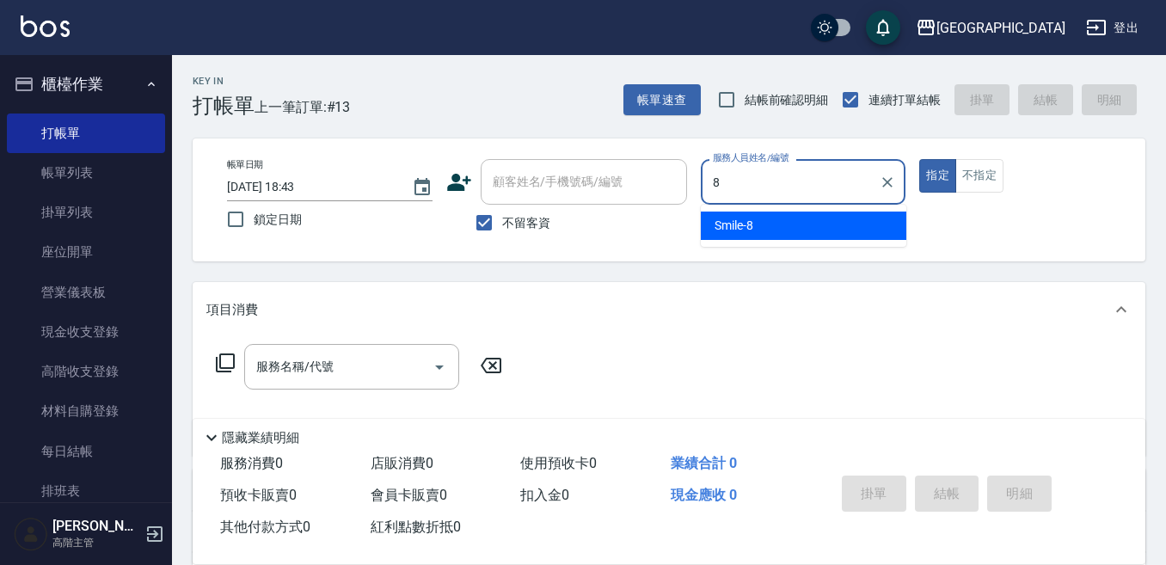
type input "8"
type button "true"
type input "Smile-8"
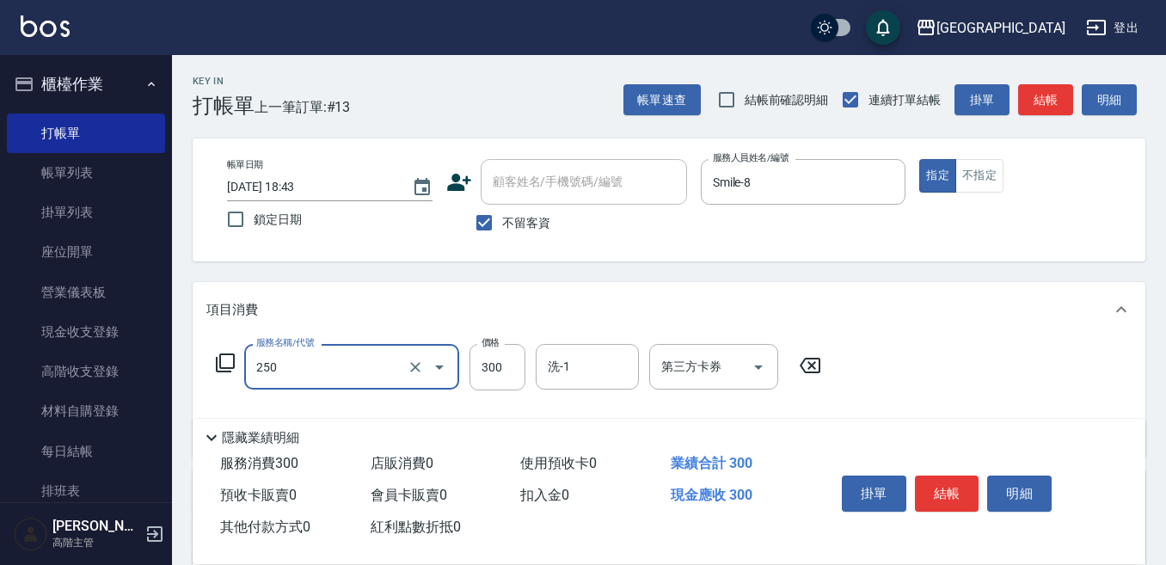
type input "日式洗髮(250)"
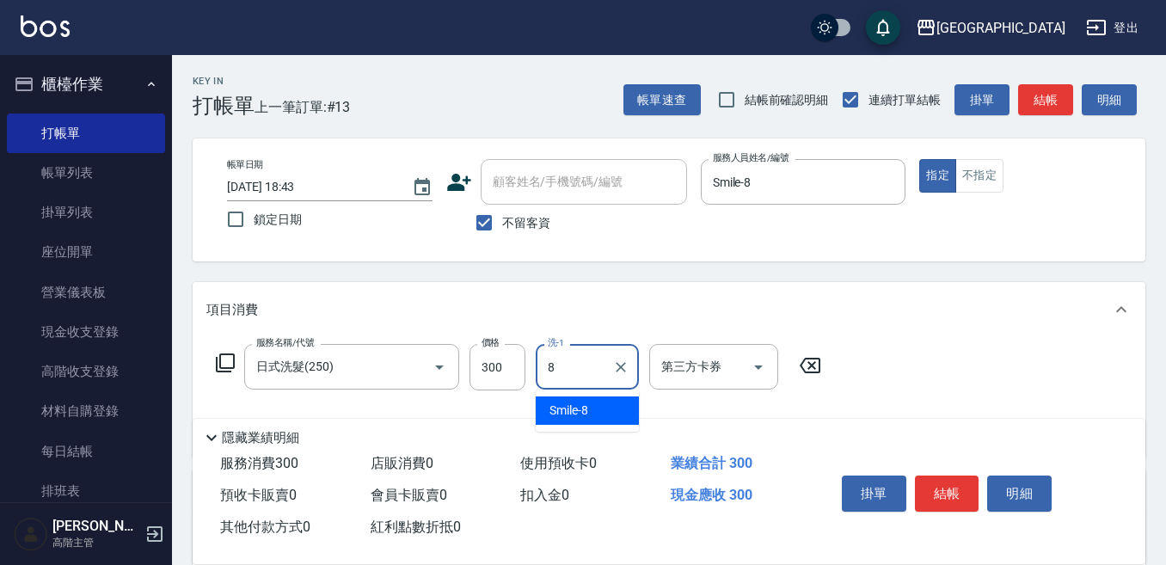
type input "Smile-8"
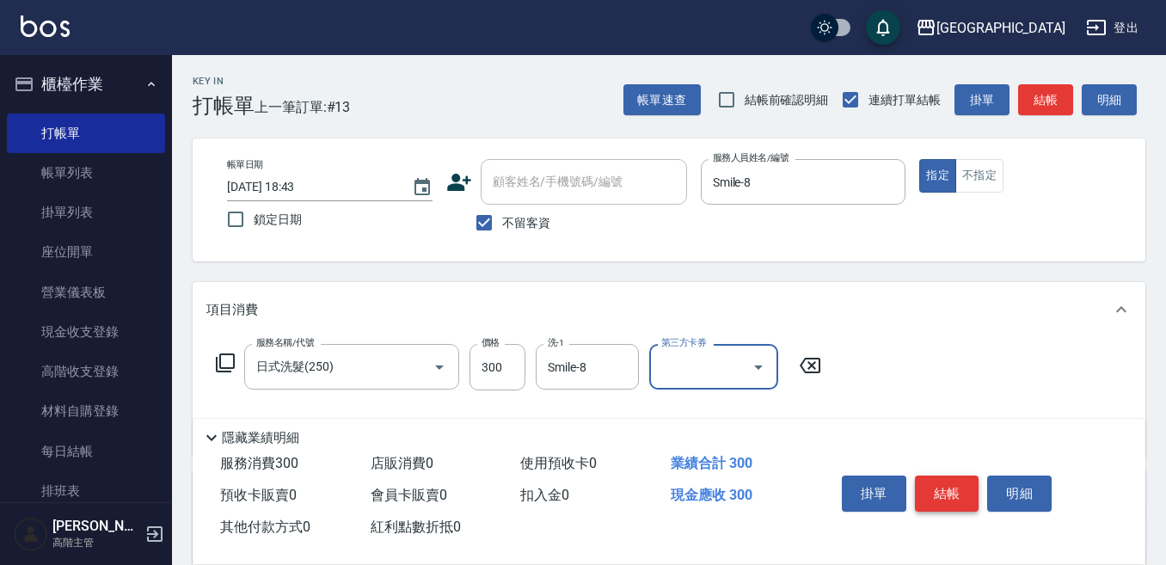
click at [956, 496] on button "結帳" at bounding box center [947, 493] width 64 height 36
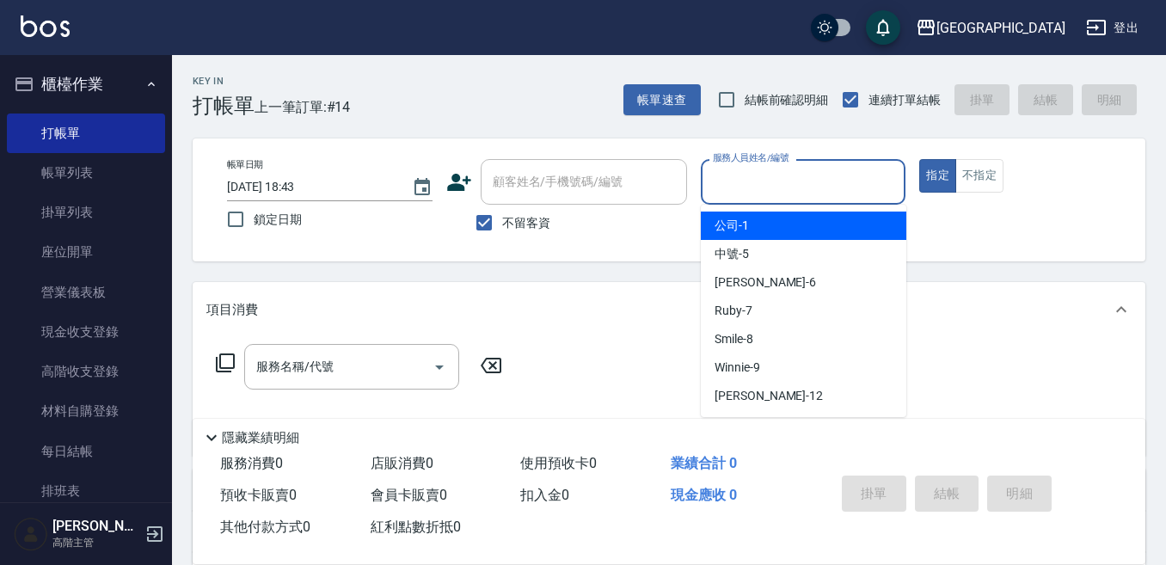
click at [789, 175] on input "服務人員姓名/編號" at bounding box center [803, 182] width 190 height 30
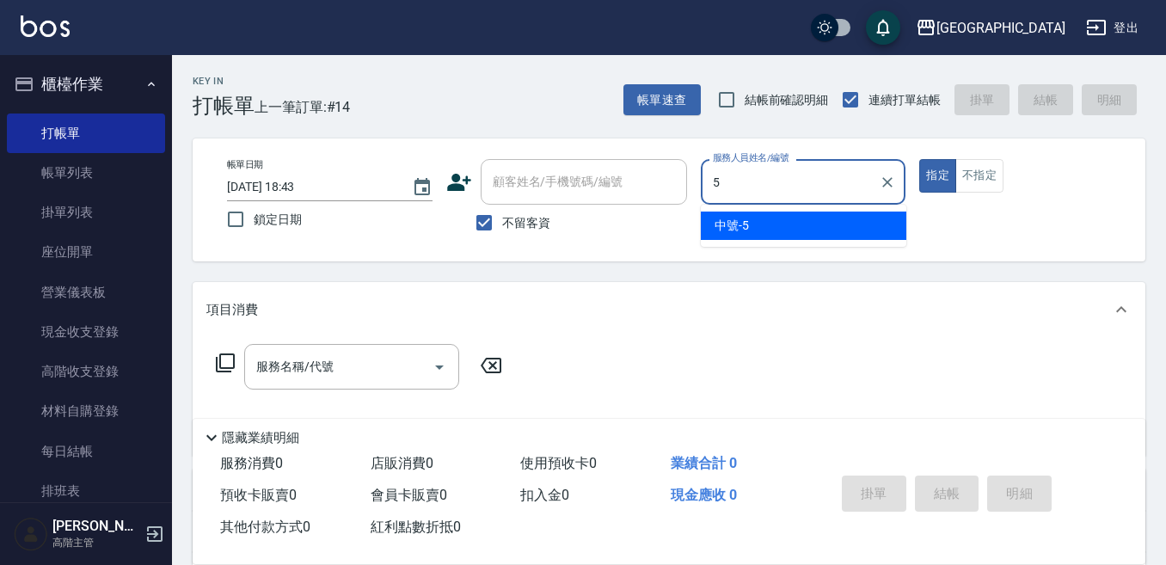
type input "中號-5"
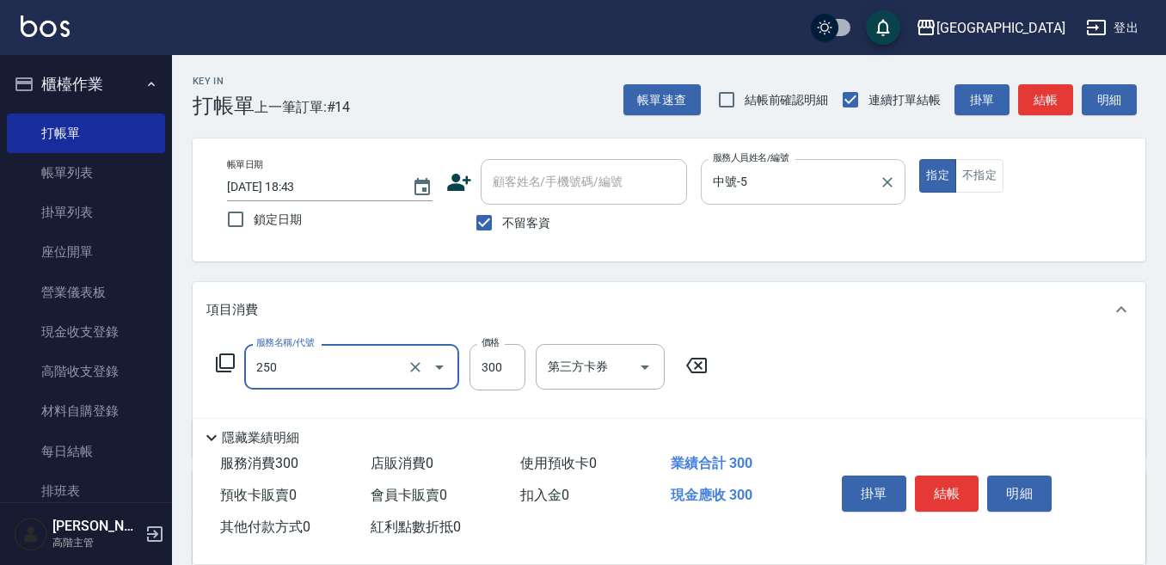
type input "日式洗髮(250)"
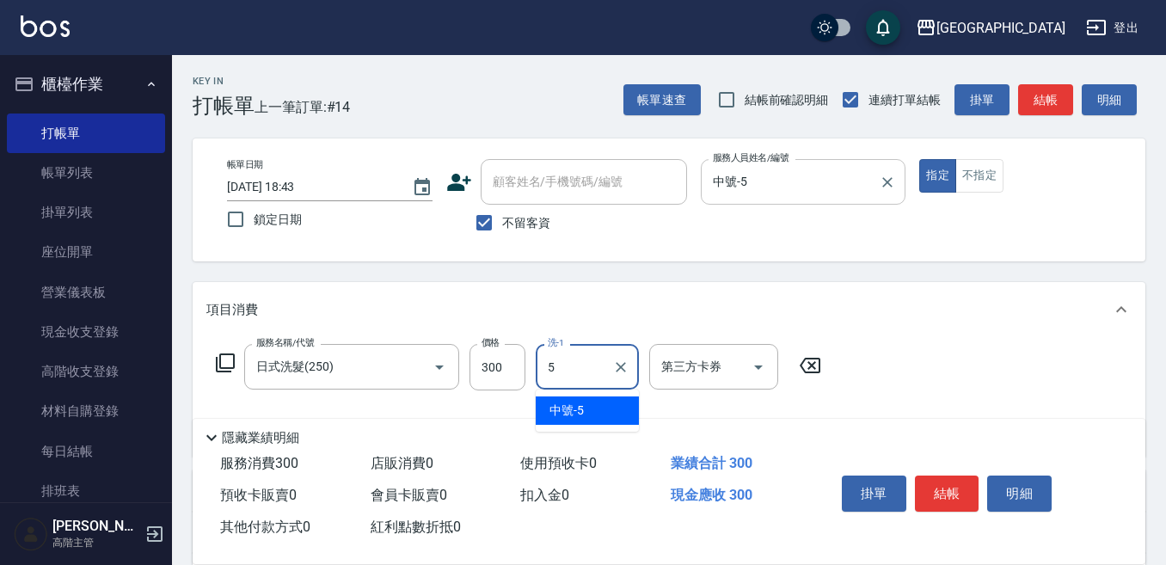
type input "中號-5"
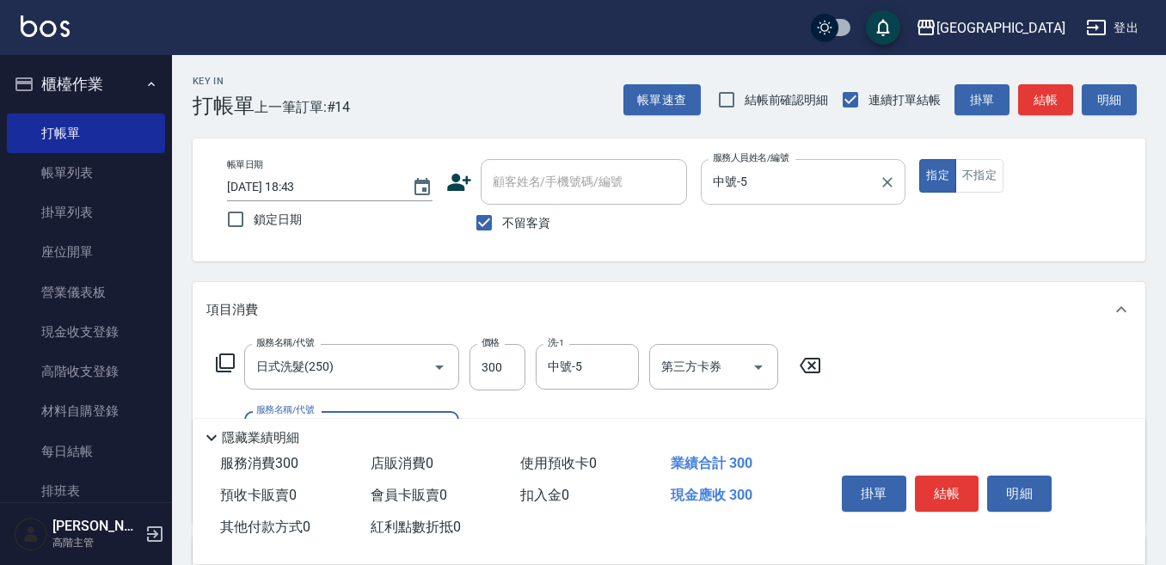
scroll to position [86, 0]
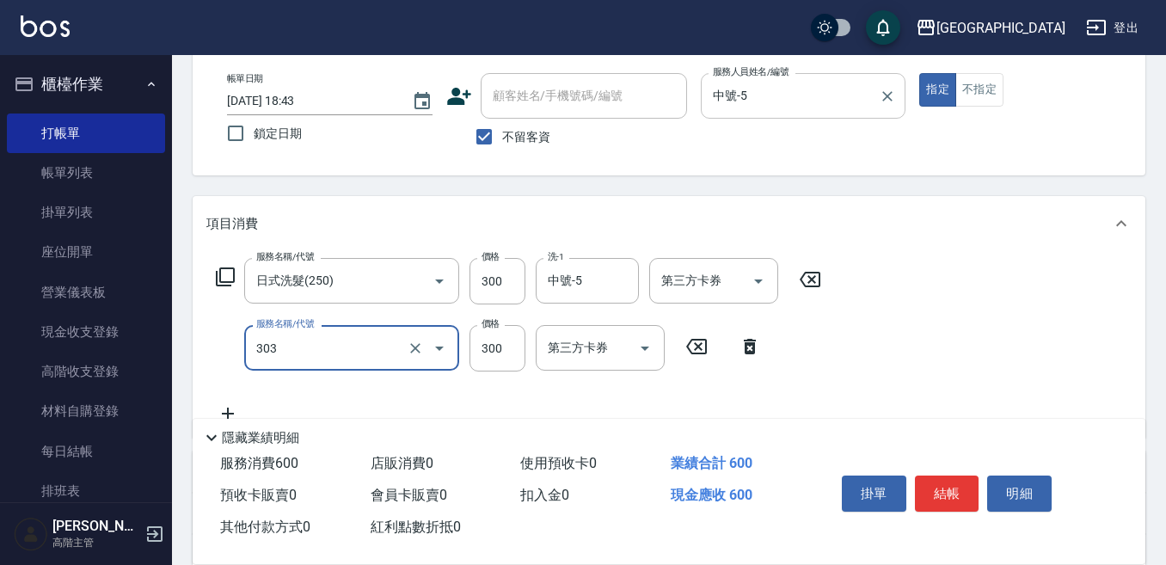
type input "剪髮300(303)"
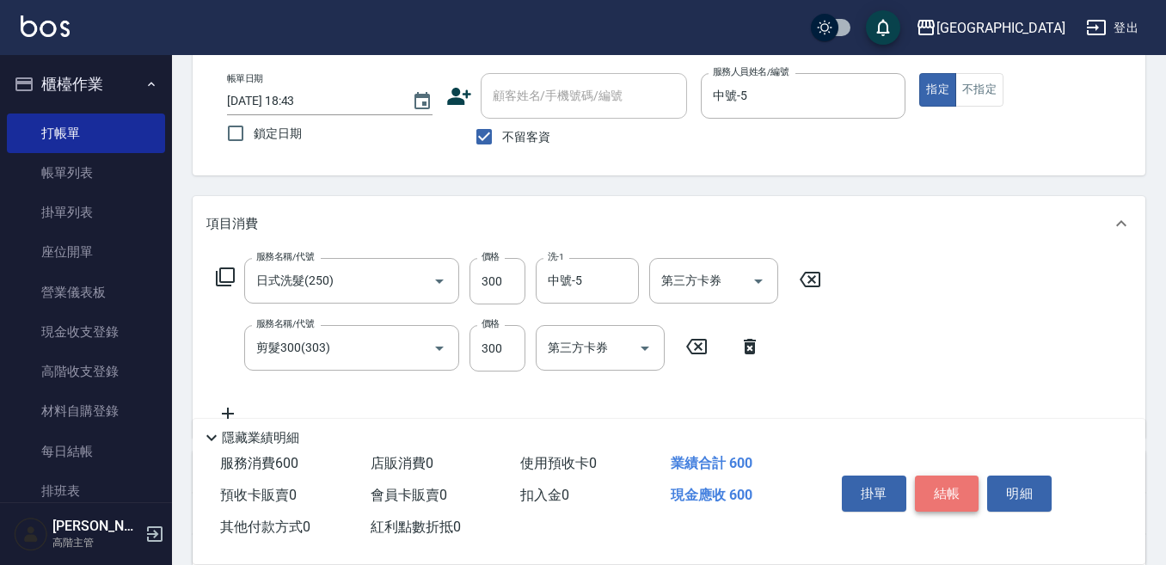
click at [956, 482] on button "結帳" at bounding box center [947, 493] width 64 height 36
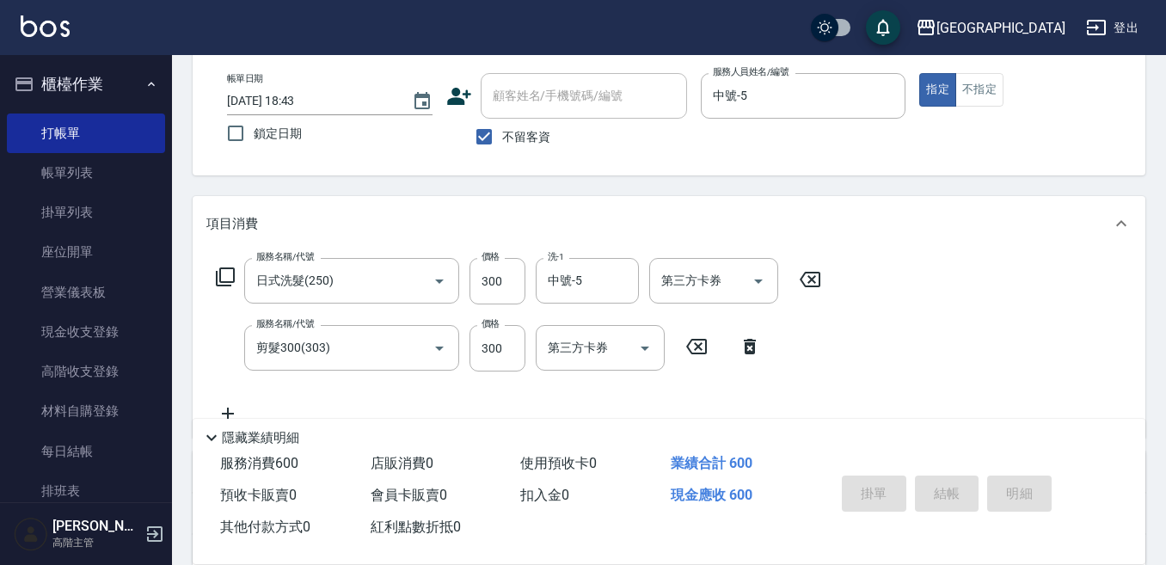
type input "[DATE] 18:49"
